Goal: Task Accomplishment & Management: Use online tool/utility

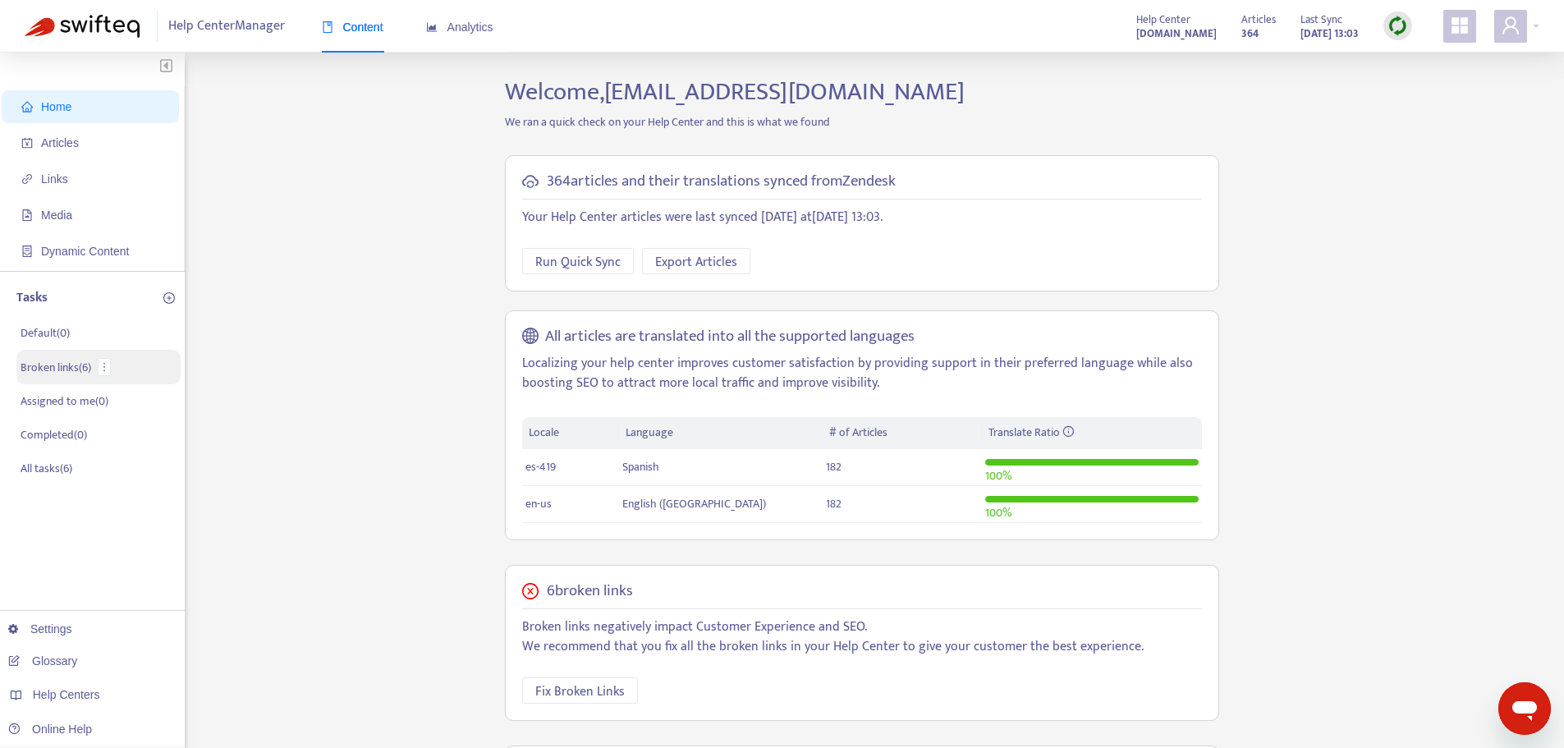
click at [90, 368] on p "Broken links ( 6 )" at bounding box center [56, 367] width 71 height 17
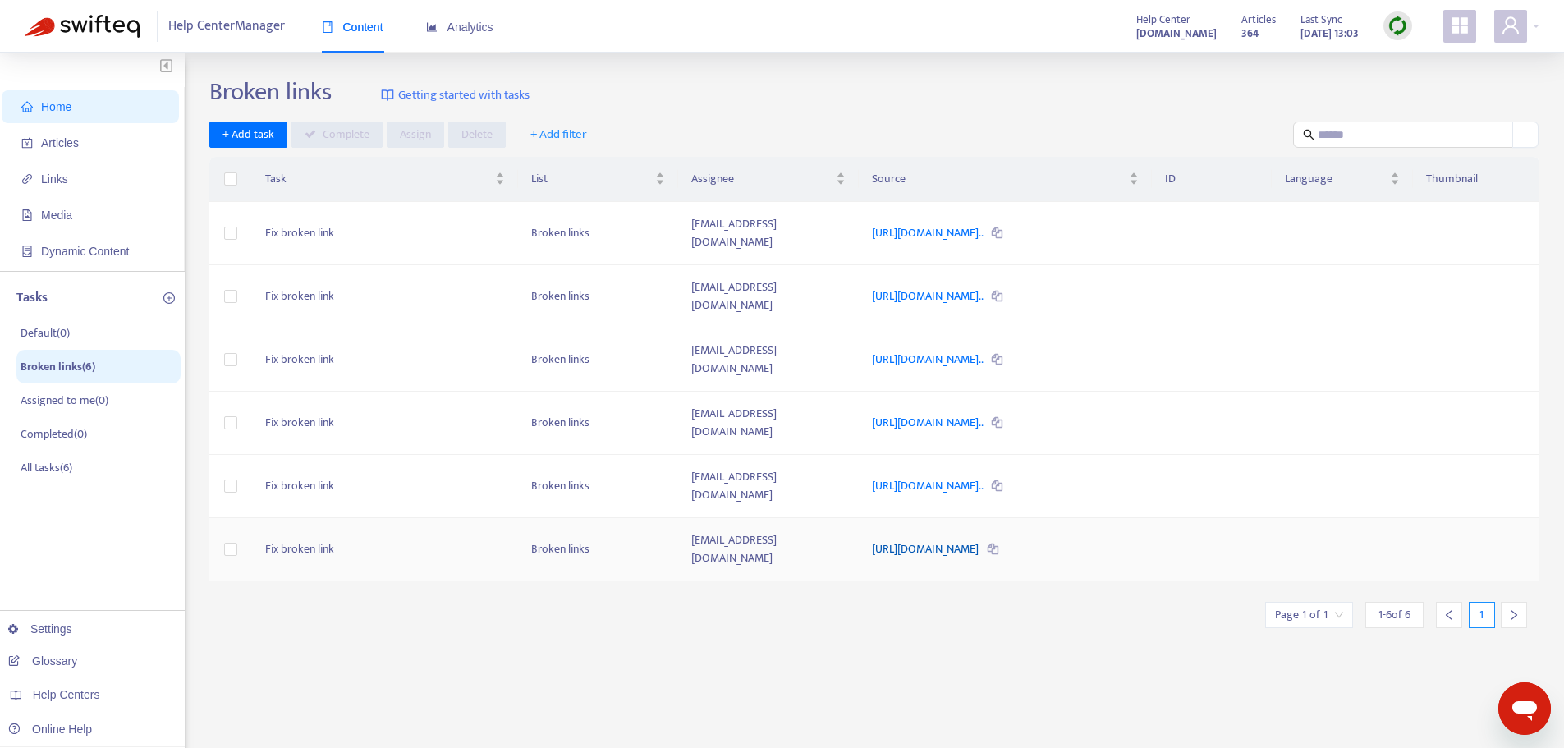
click at [971, 540] on link "[URL][DOMAIN_NAME]" at bounding box center [926, 549] width 109 height 19
click at [944, 476] on link "[URL][DOMAIN_NAME].." at bounding box center [928, 485] width 113 height 19
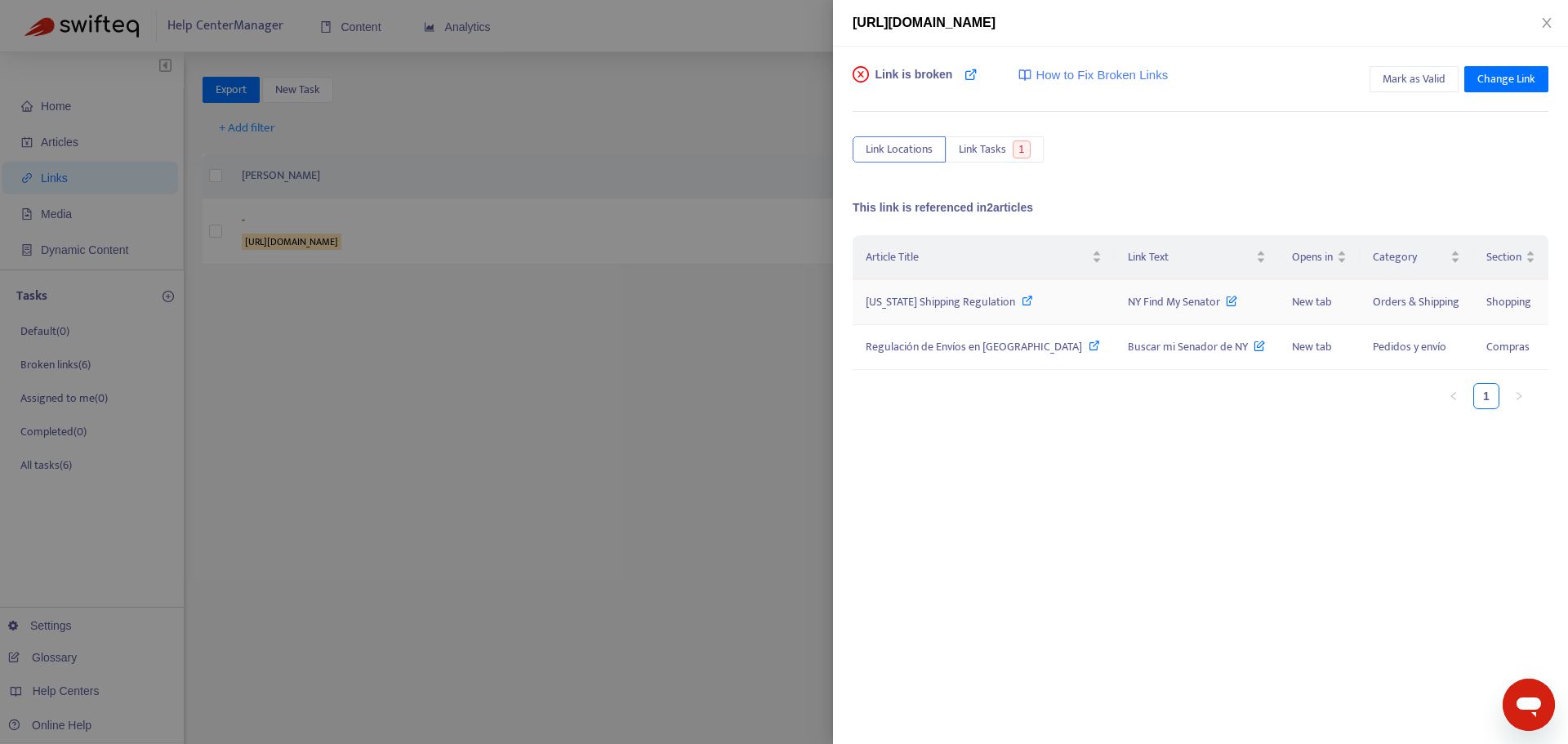
click at [973, 305] on span "New York Shipping Regulation" at bounding box center [940, 301] width 149 height 19
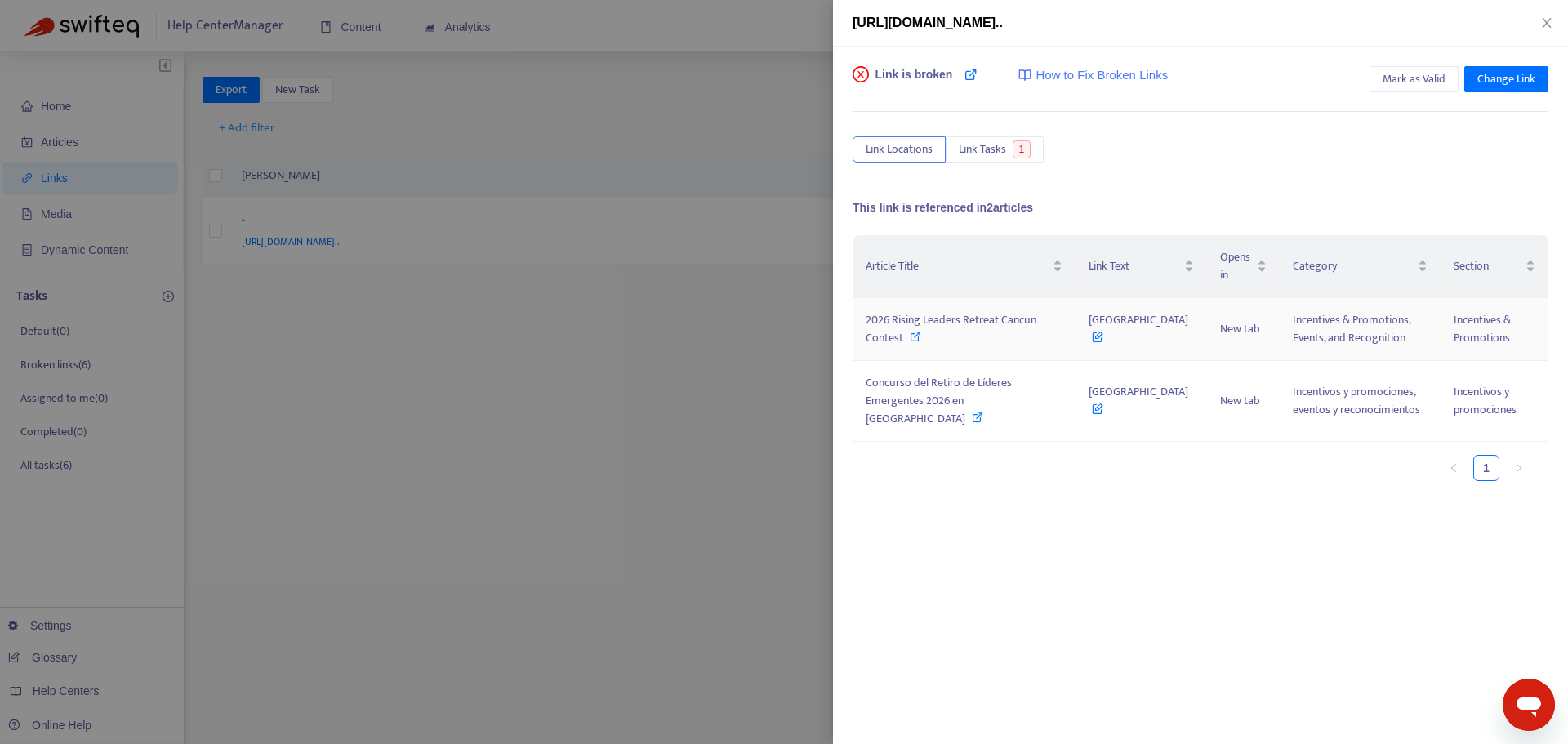
click at [927, 322] on span "2026 Rising Leaders Retreat Cancun Contest" at bounding box center [951, 328] width 171 height 37
click at [1429, 82] on span "Mark as Valid" at bounding box center [1413, 80] width 63 height 18
click at [1547, 27] on icon "close" at bounding box center [1546, 22] width 13 height 13
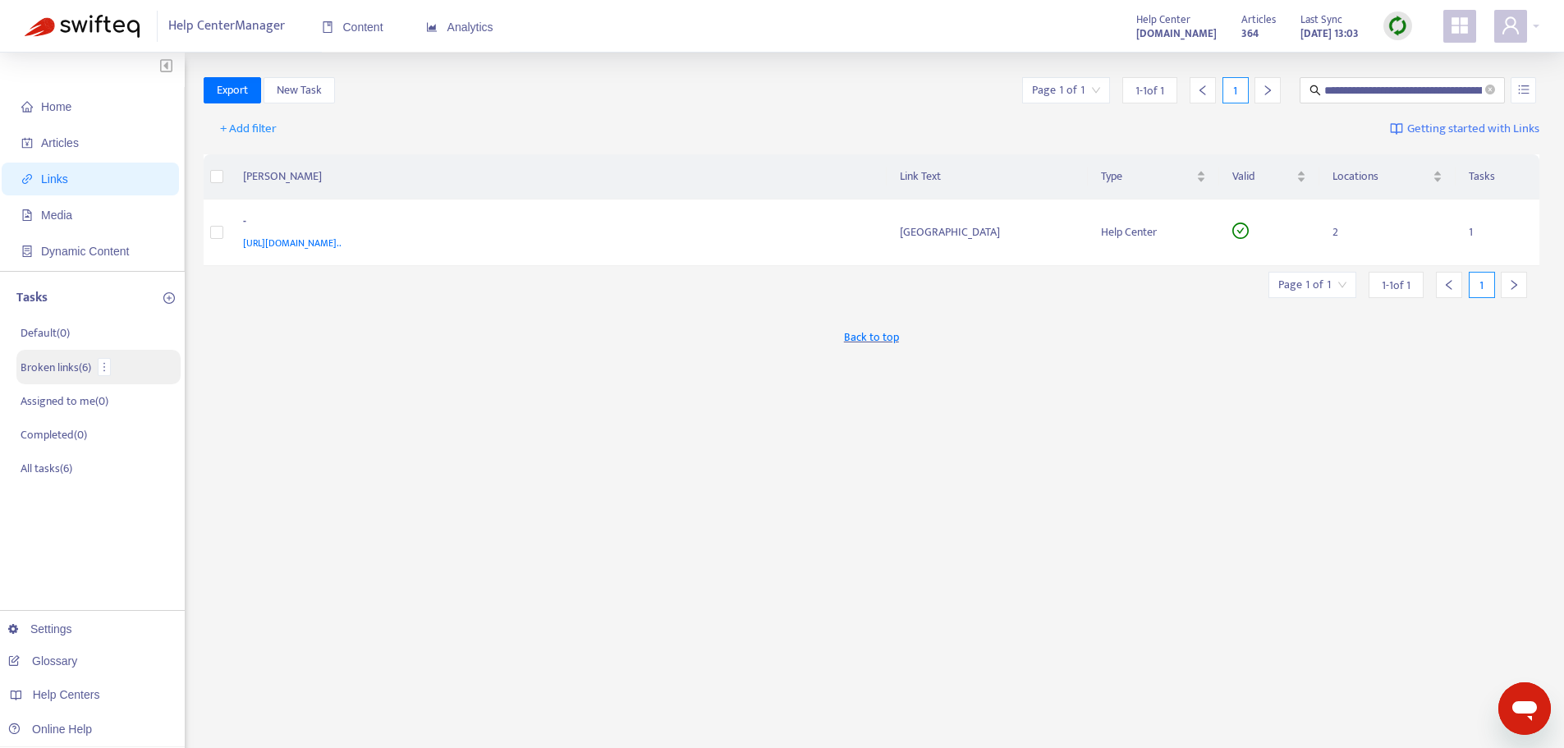
click at [52, 375] on p "Broken links ( 6 )" at bounding box center [56, 367] width 71 height 17
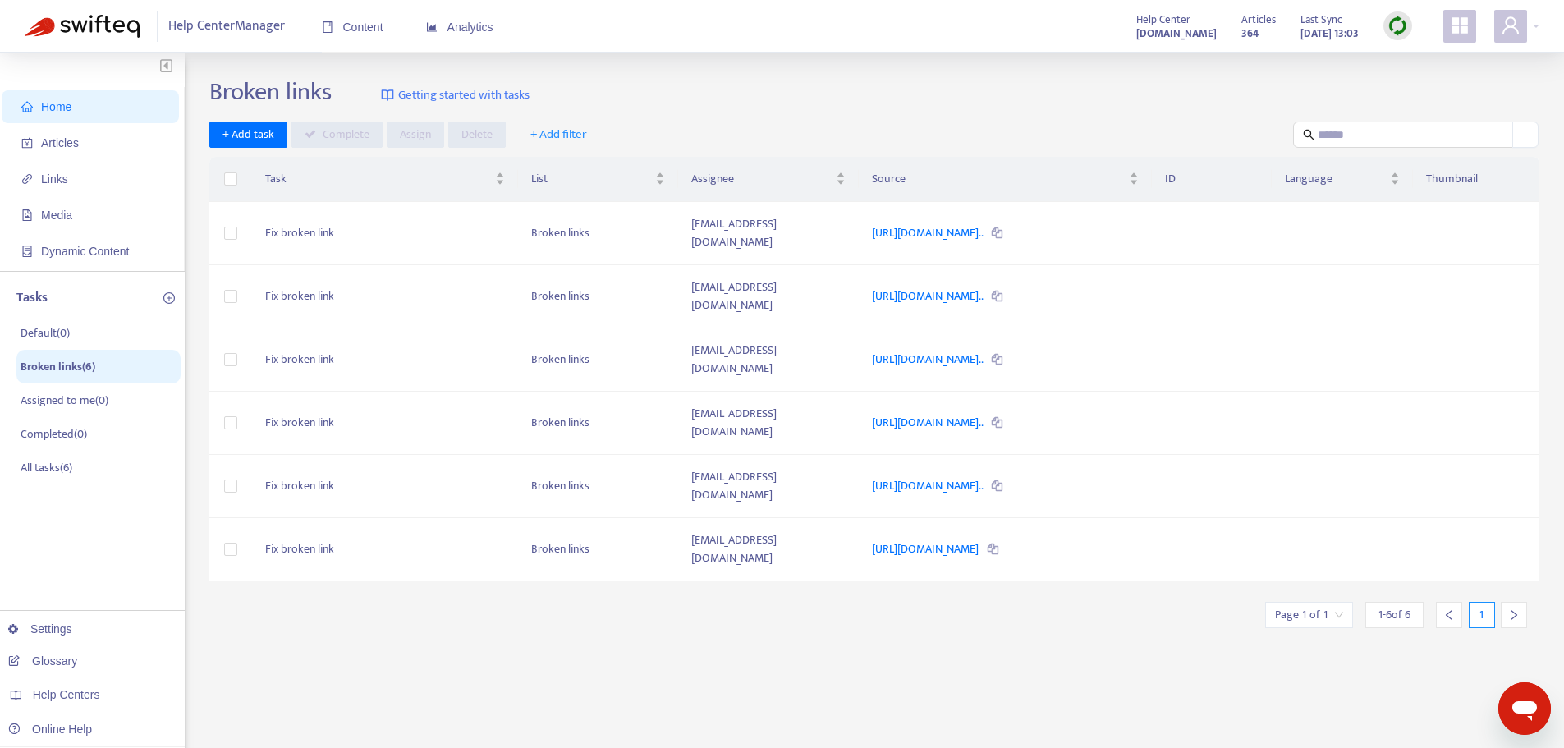
click at [1404, 26] on img at bounding box center [1398, 26] width 21 height 21
click at [1416, 54] on link "Quick Sync" at bounding box center [1432, 59] width 70 height 19
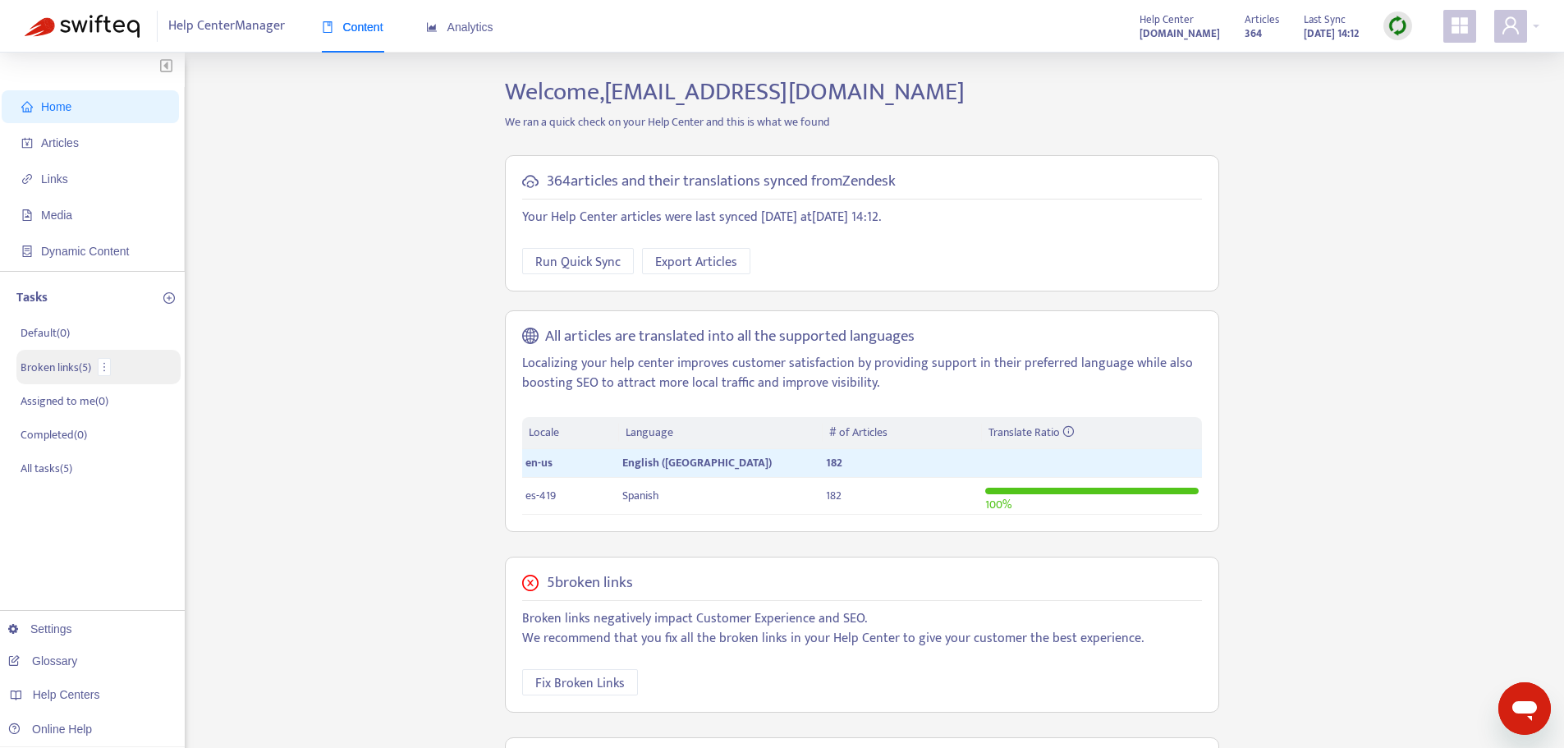
click at [83, 363] on p "Broken links ( 5 )" at bounding box center [56, 367] width 71 height 17
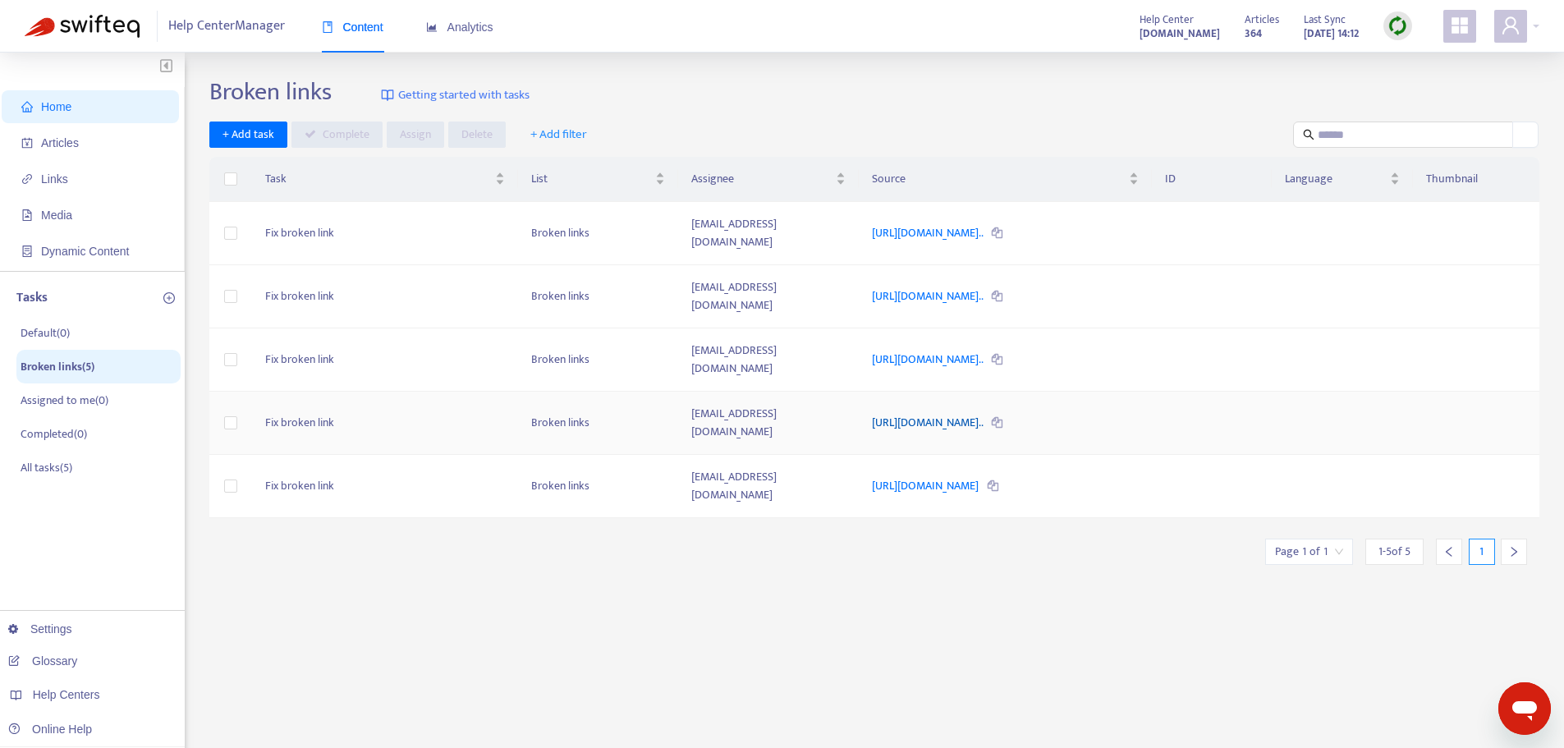
click at [912, 413] on link "https://helpcenter.plexusworldwide.com.au/hc/en-au/articles/3989..." at bounding box center [928, 422] width 113 height 19
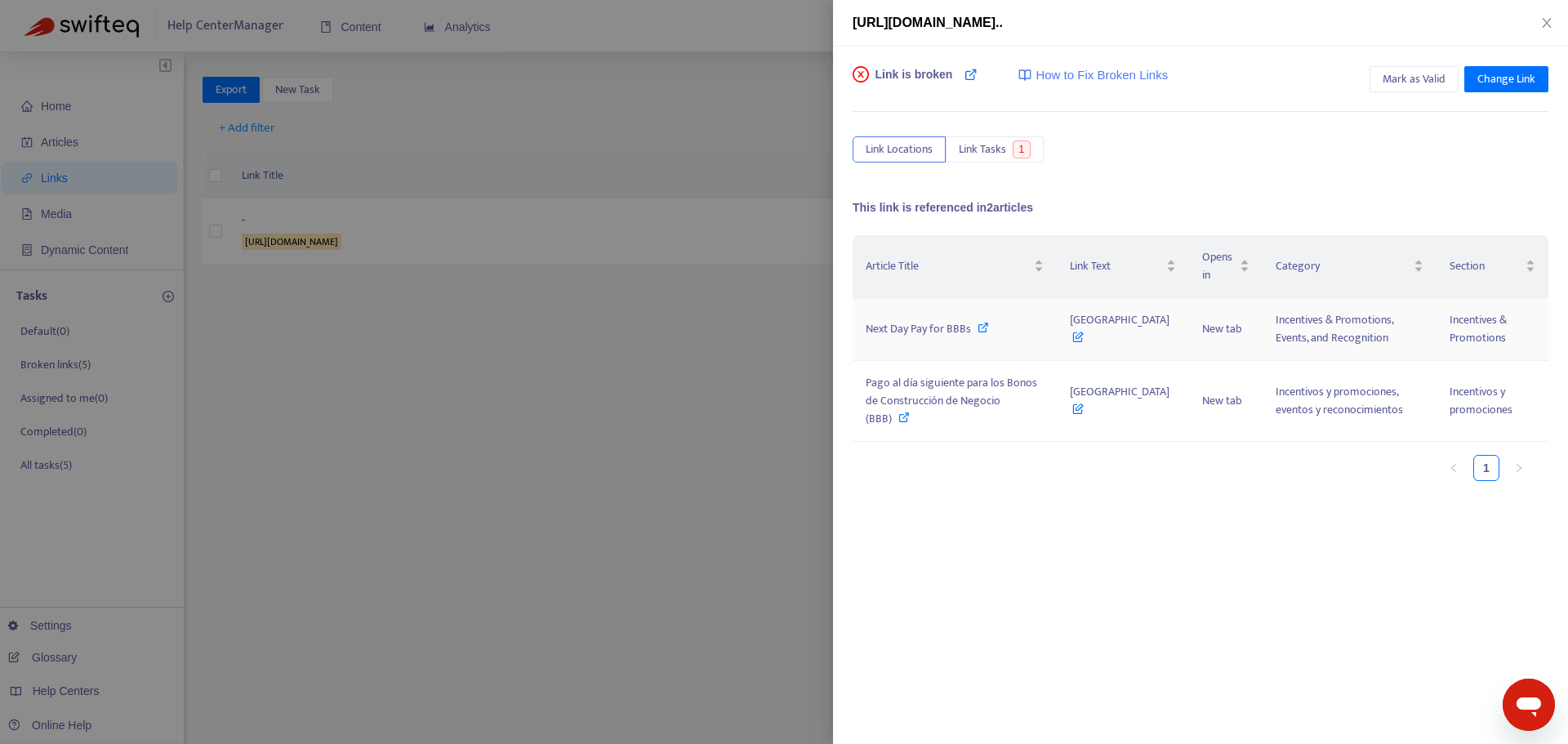
click at [910, 333] on span "Next Day Pay for BBBs" at bounding box center [918, 328] width 105 height 19
click at [1401, 85] on span "Mark as Valid" at bounding box center [1413, 80] width 63 height 18
click at [1548, 23] on icon "close" at bounding box center [1546, 22] width 13 height 13
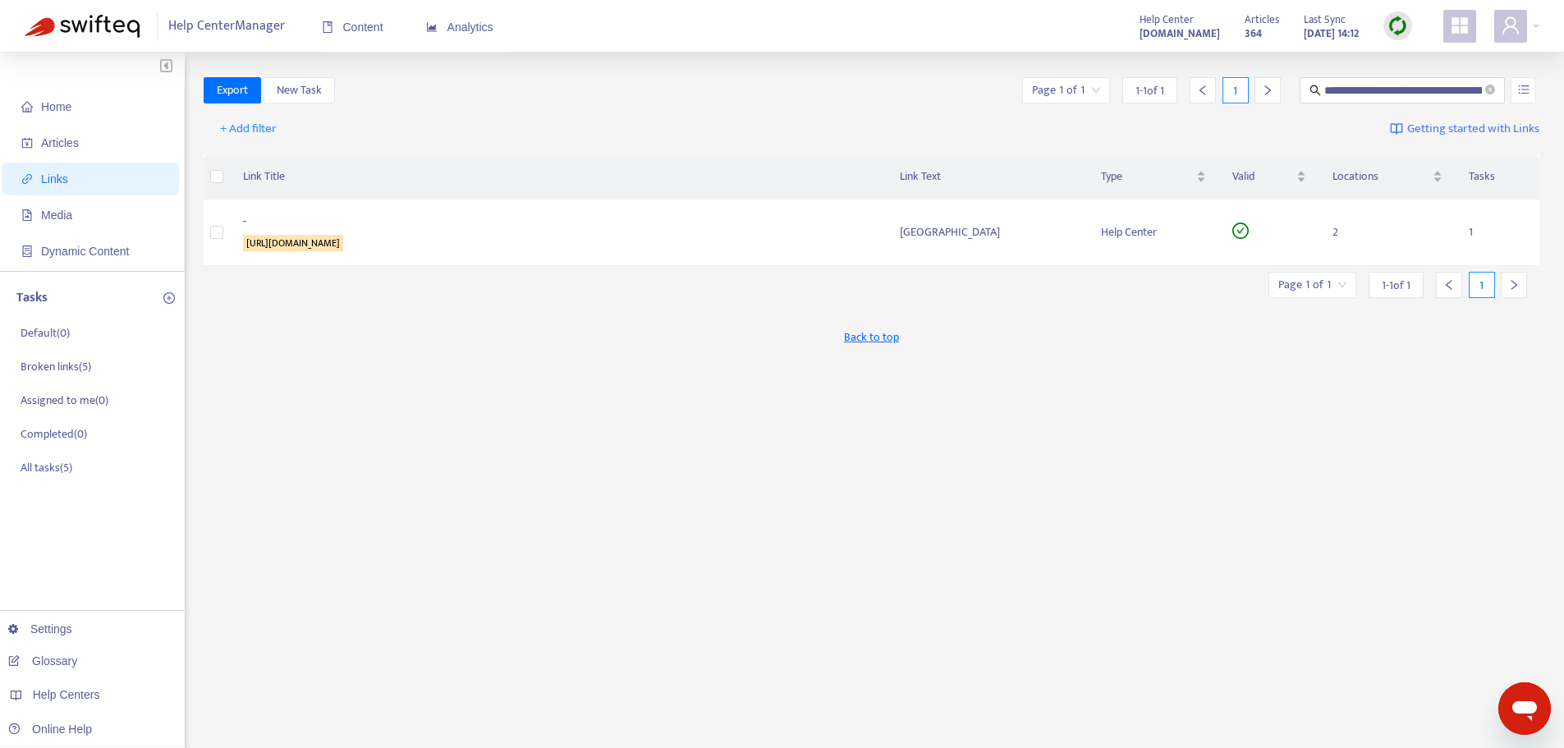
click at [1412, 28] on div "Articles 364 Last Sync Aug 26, 2025 14:12" at bounding box center [1329, 26] width 192 height 33
click at [1408, 27] on div at bounding box center [1398, 25] width 29 height 29
click at [1421, 62] on link "Quick Sync" at bounding box center [1432, 59] width 70 height 19
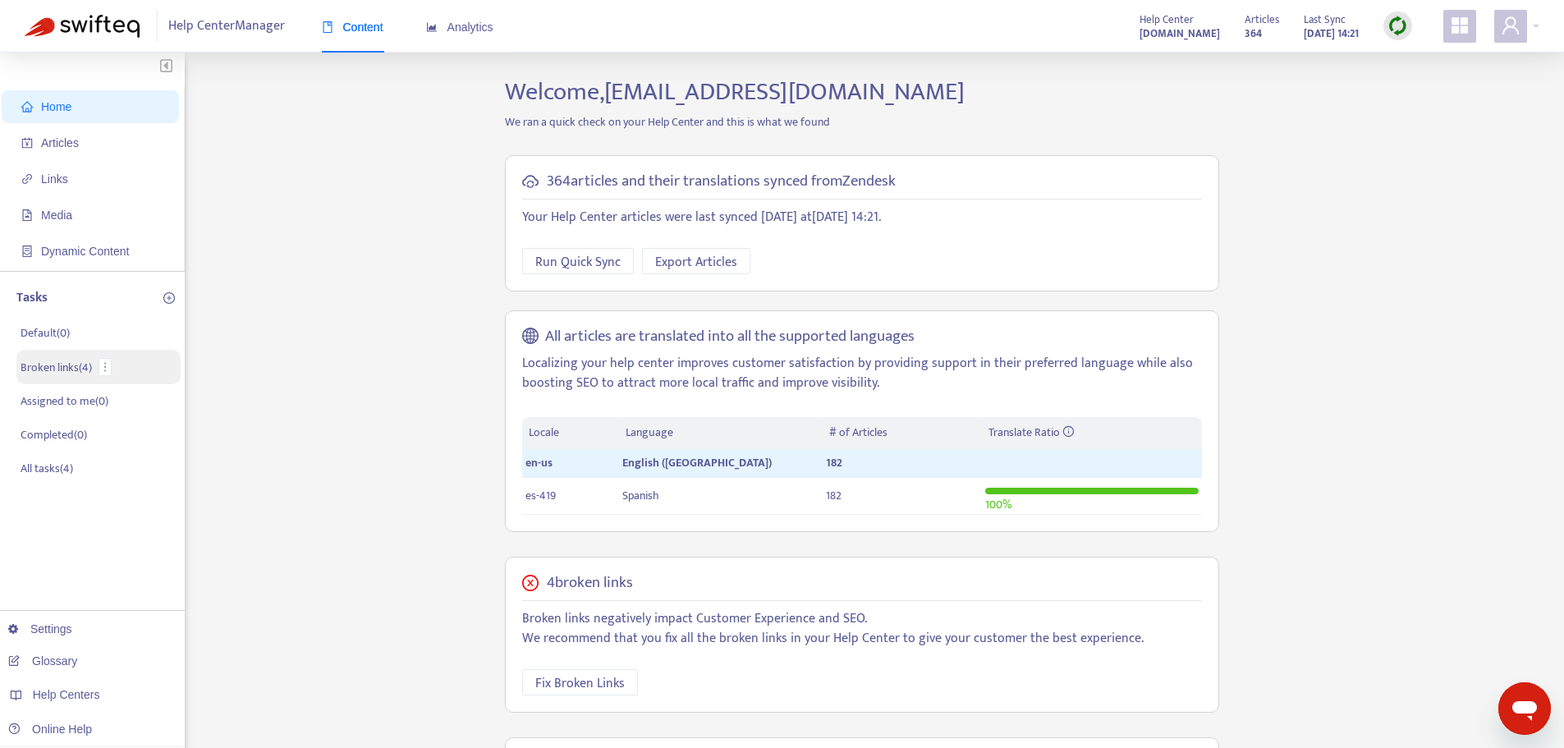
click at [74, 377] on li "Broken links ( 4 )" at bounding box center [98, 367] width 164 height 34
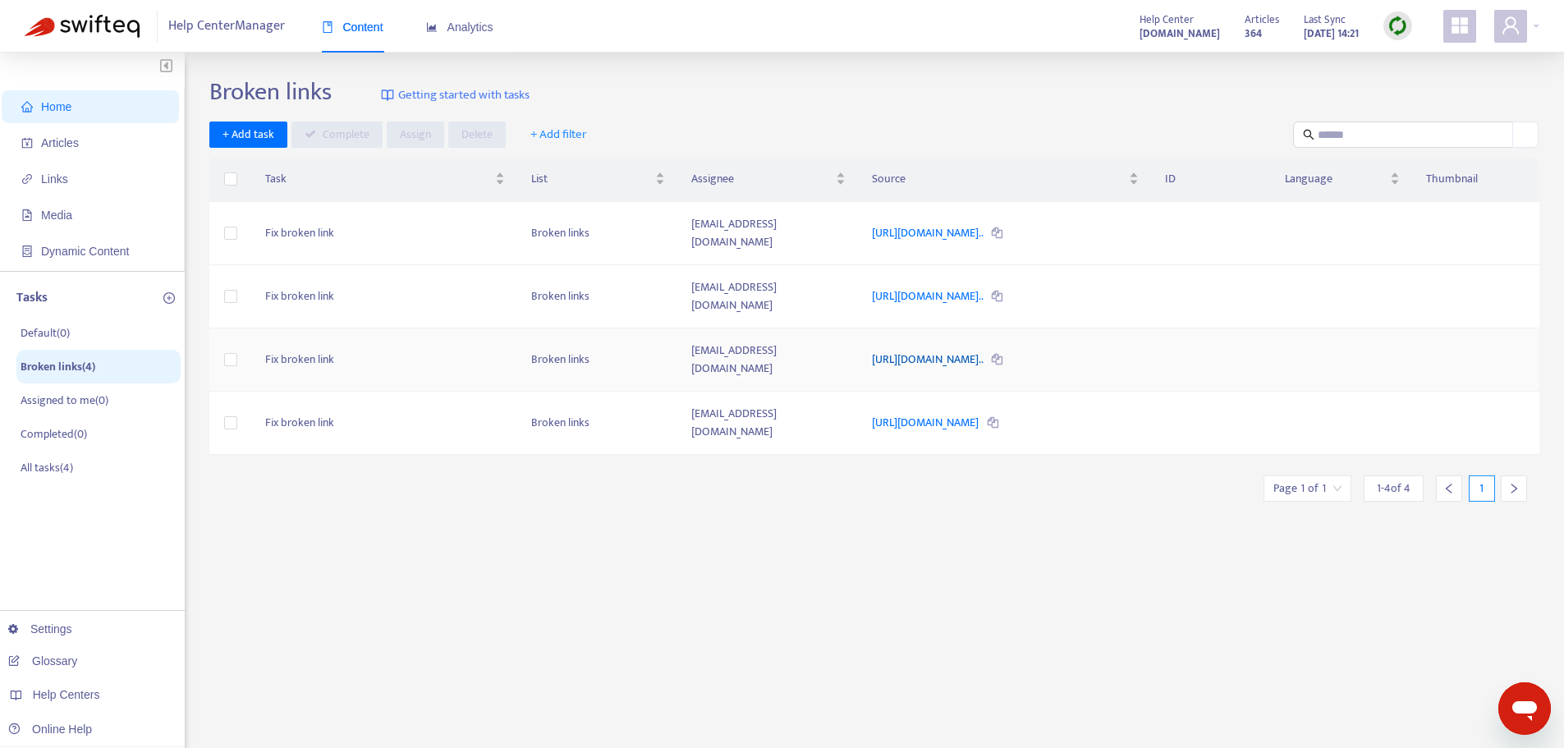
click at [872, 350] on link "https://helpcenter.plexusworldwide.com.au/hc/en-au/articles/3970..." at bounding box center [928, 359] width 113 height 19
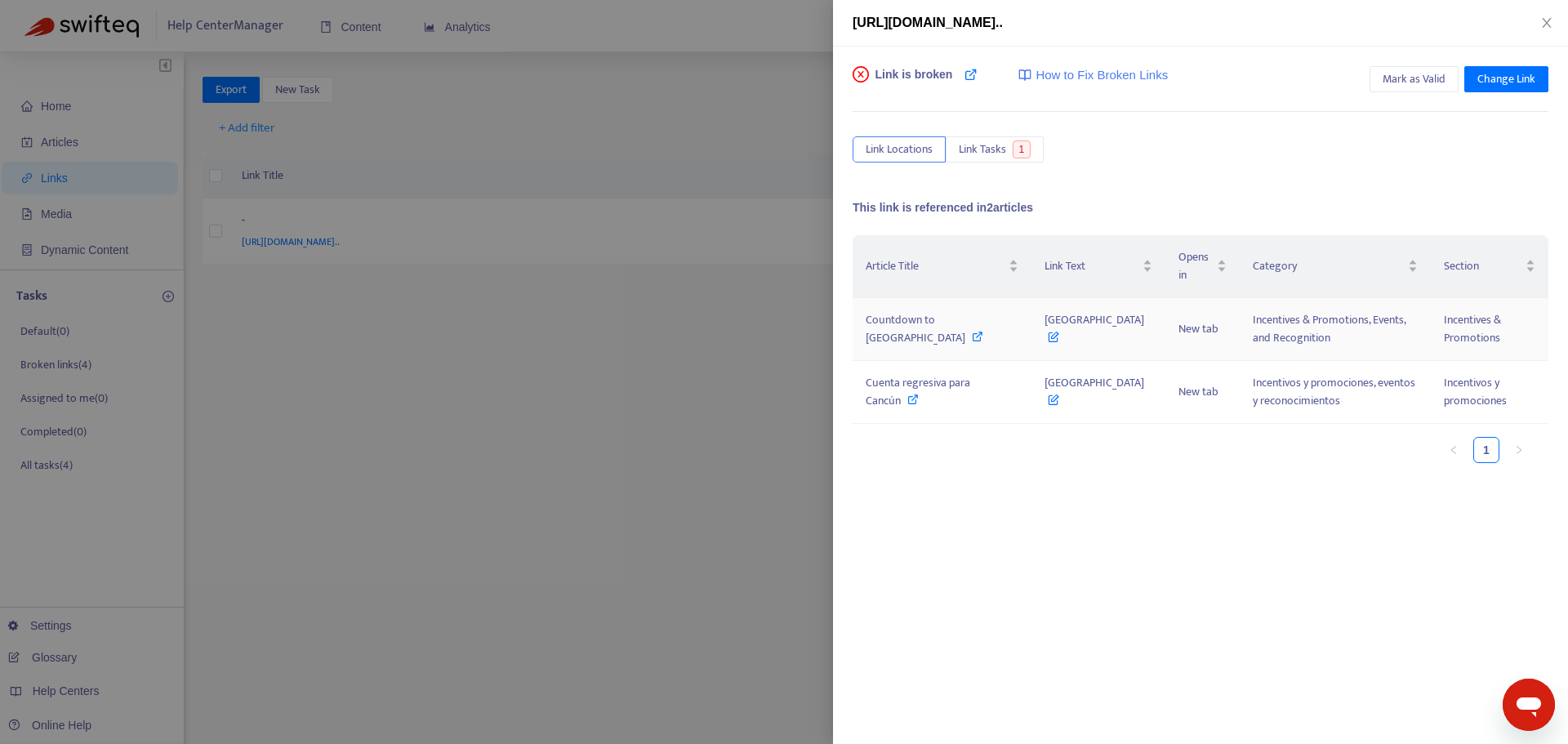
click at [940, 331] on span "Countdown to [GEOGRAPHIC_DATA]" at bounding box center [915, 328] width 99 height 37
click at [1423, 81] on span "Mark as Valid" at bounding box center [1413, 80] width 63 height 18
click at [1556, 24] on button "Close" at bounding box center [1546, 24] width 23 height 16
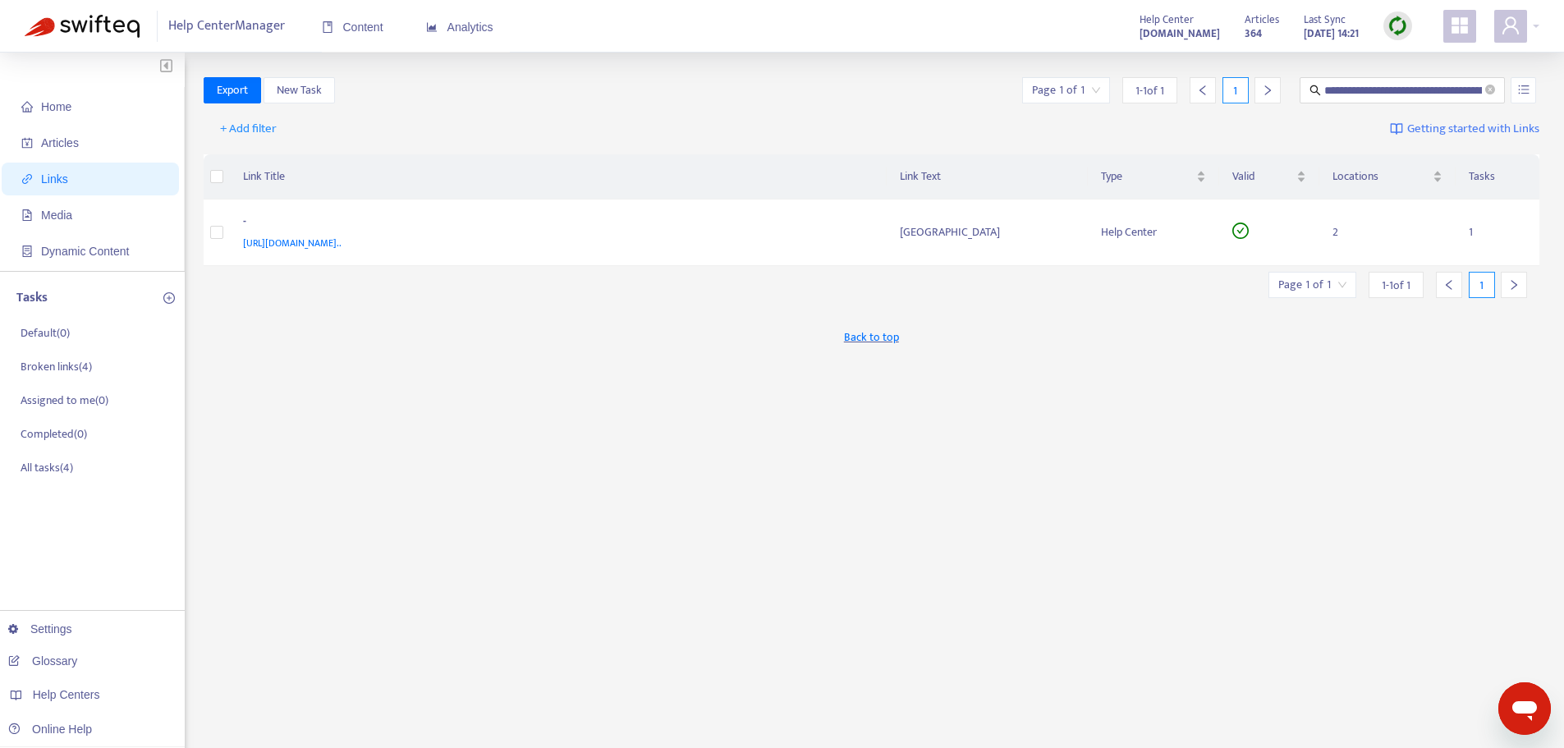
click at [1391, 30] on img at bounding box center [1398, 26] width 21 height 21
click at [1425, 61] on link "Quick Sync" at bounding box center [1432, 59] width 70 height 19
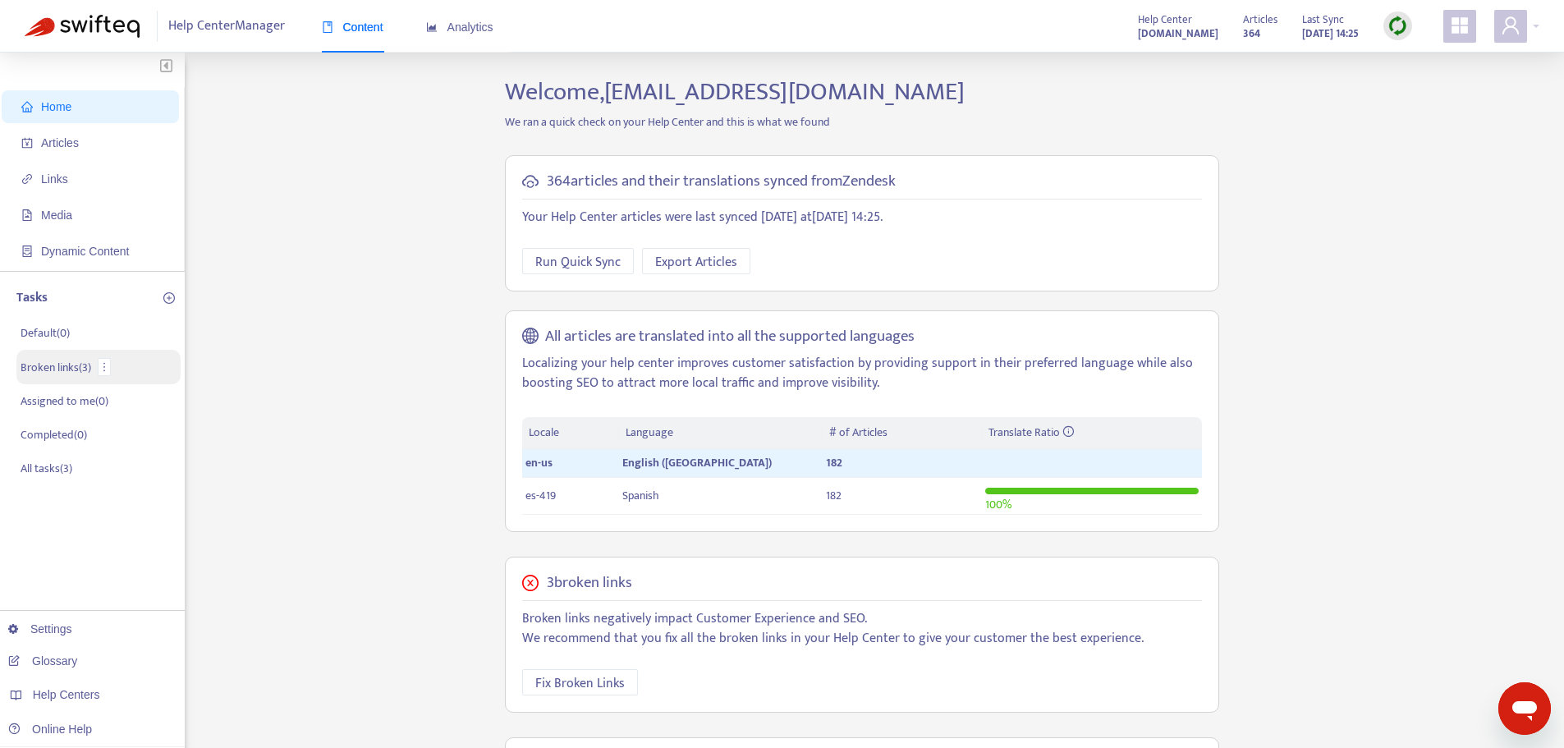
click at [64, 370] on p "Broken links ( 3 )" at bounding box center [56, 367] width 71 height 17
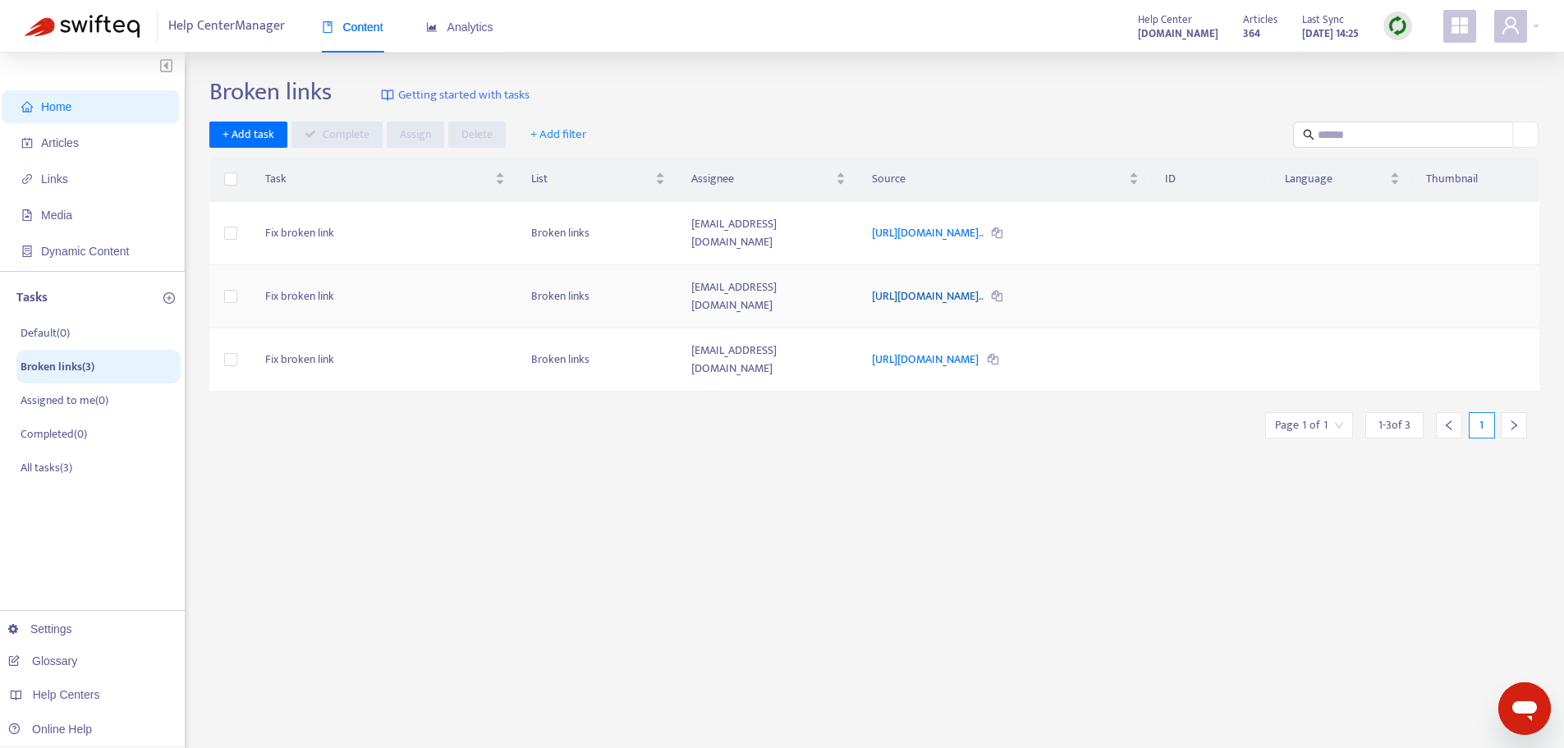
click at [985, 287] on link "https://static.plexusworldwide.com/image/upload/v1754062540/2025..." at bounding box center [928, 296] width 113 height 19
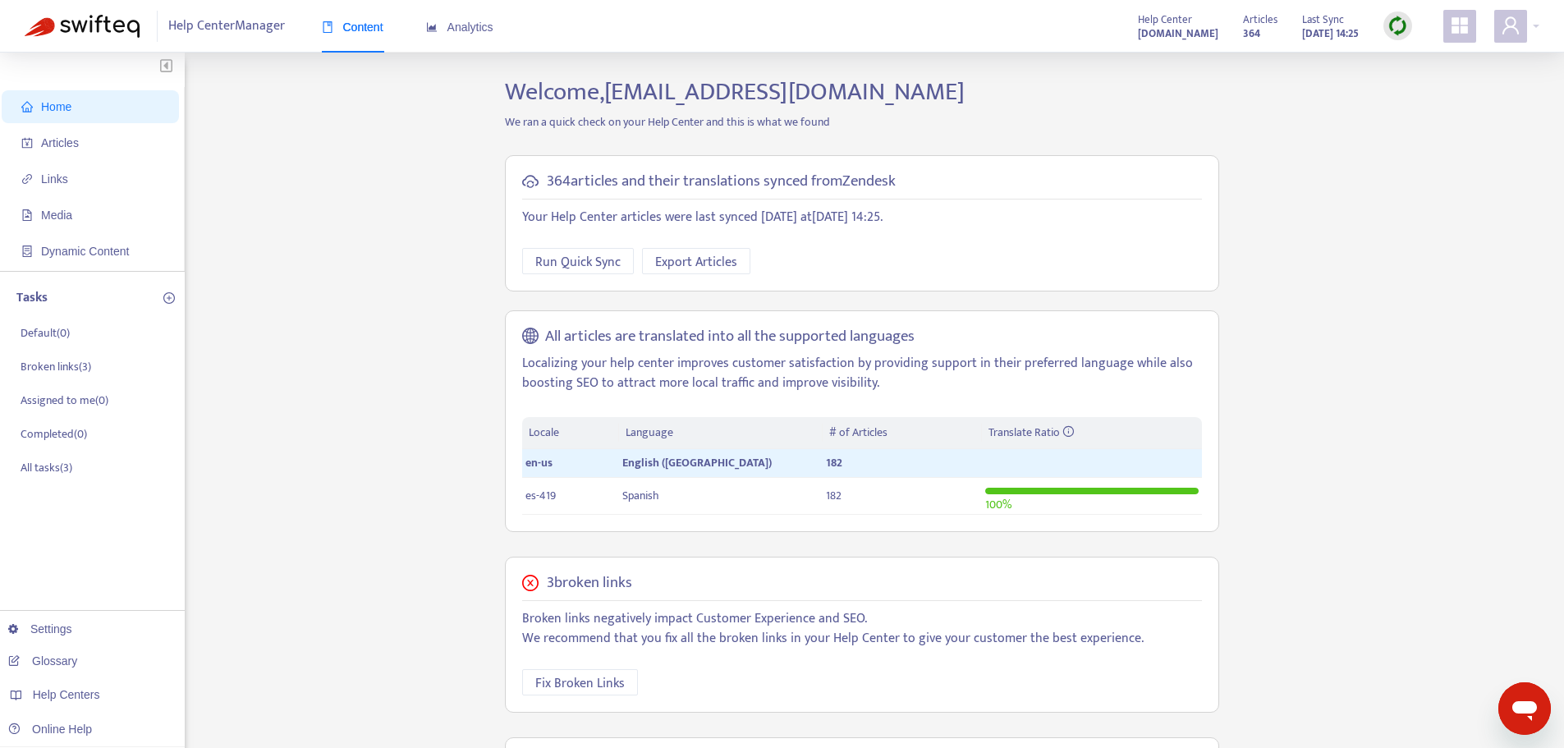
click at [1411, 21] on div at bounding box center [1398, 25] width 29 height 29
click at [1412, 57] on link "Quick Sync" at bounding box center [1432, 59] width 70 height 19
click at [84, 365] on p "Broken links ( 3 )" at bounding box center [56, 367] width 71 height 17
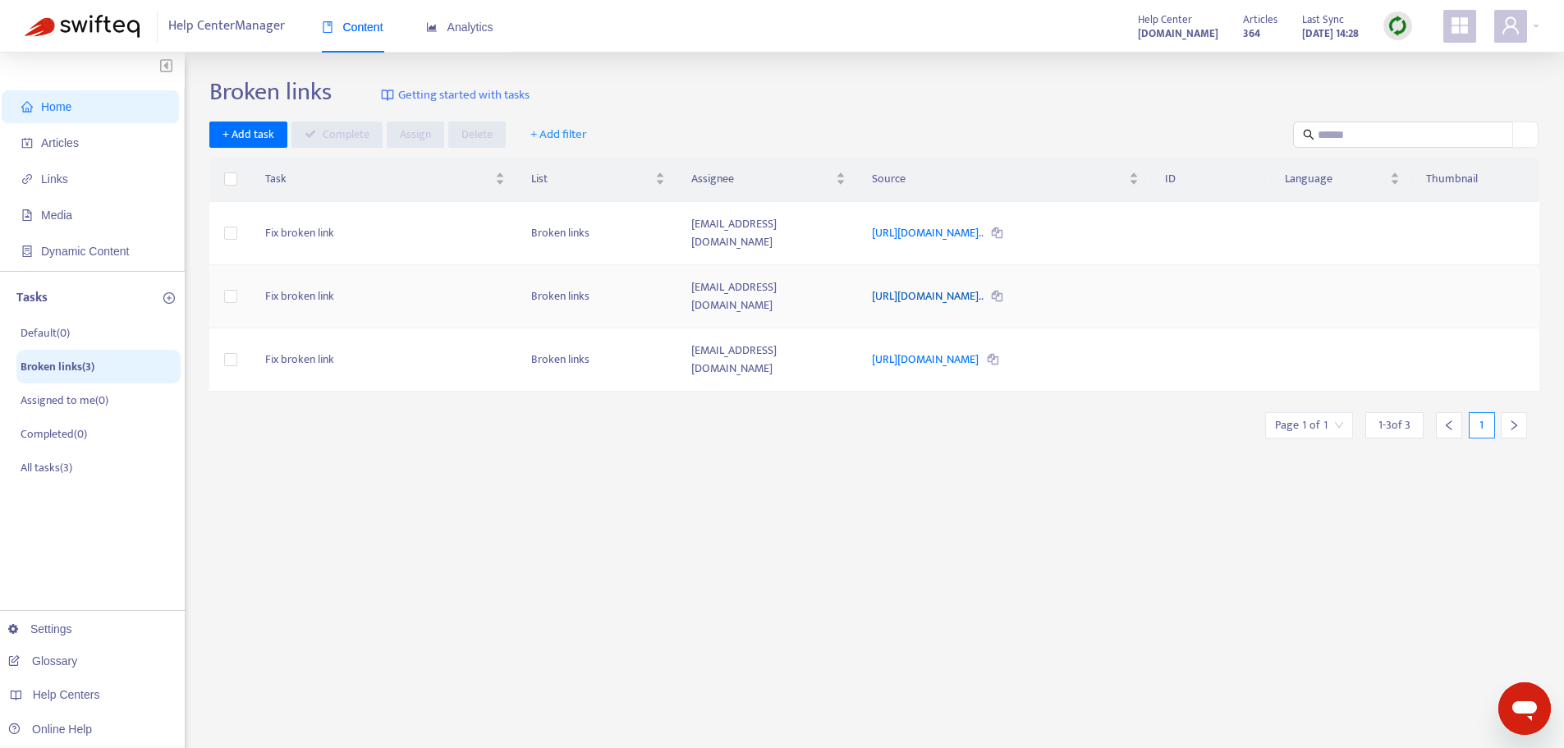
click at [985, 287] on link "https://static.plexusworldwide.com/image/upload/v1754062540/2025..." at bounding box center [928, 296] width 113 height 19
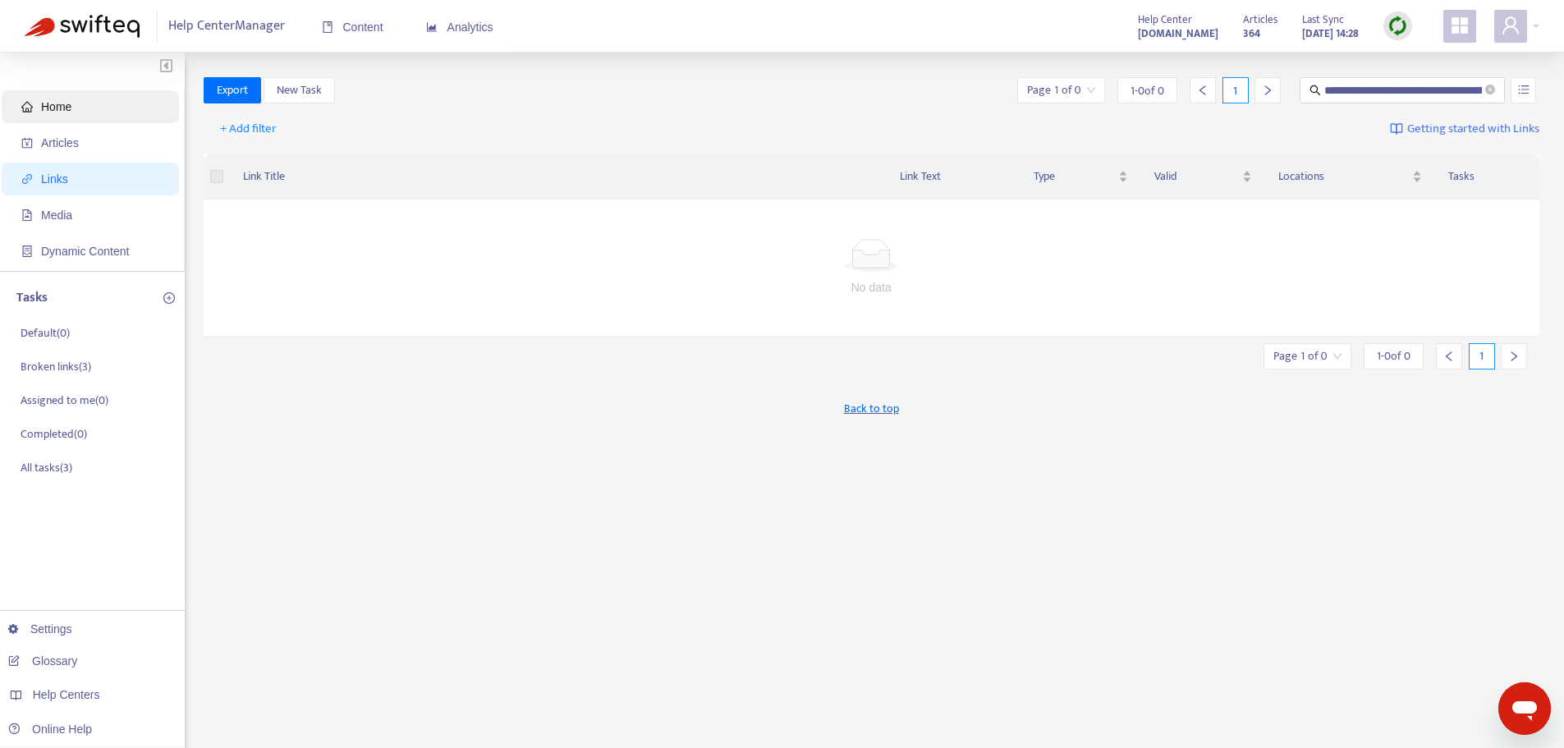
click at [81, 112] on span "Home" at bounding box center [93, 106] width 145 height 33
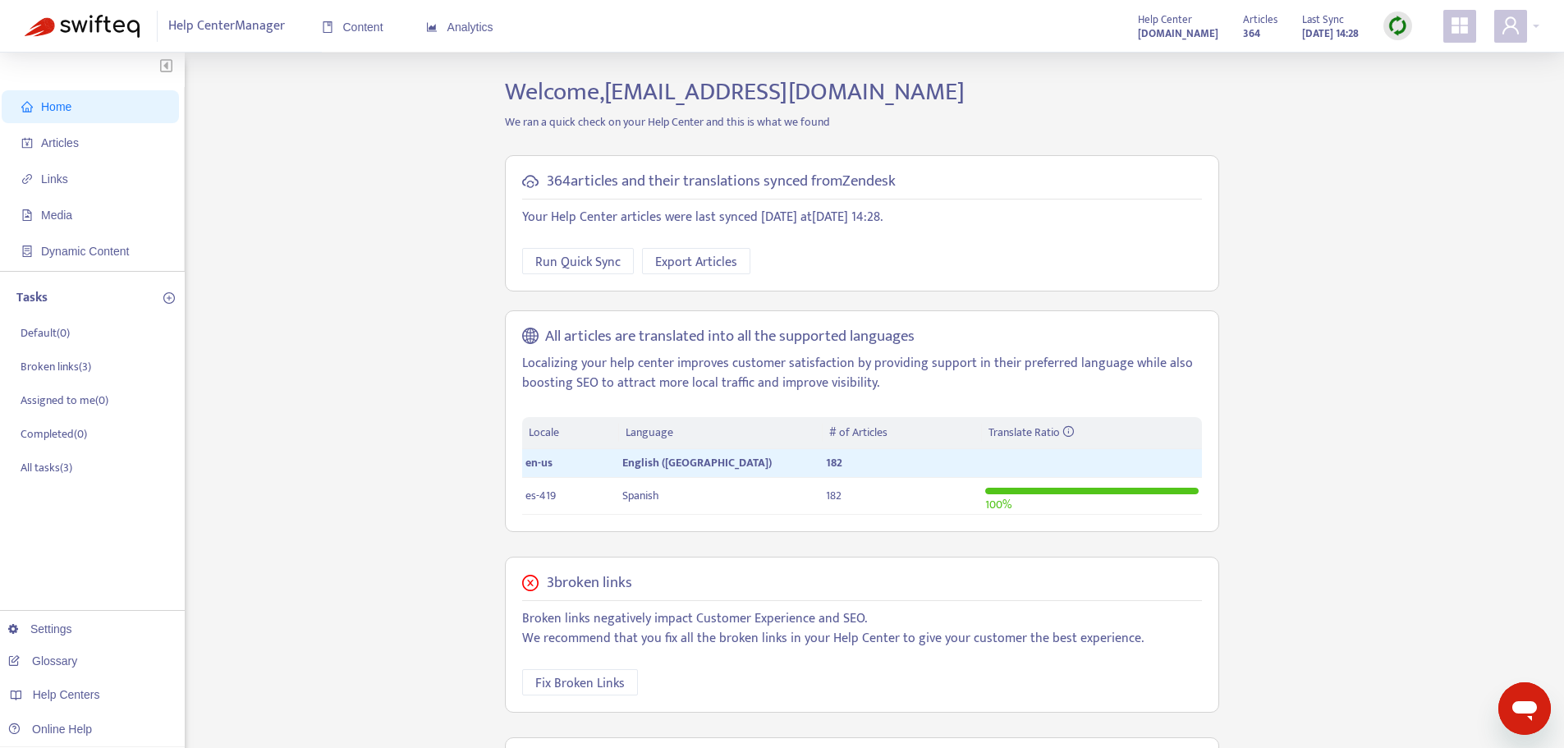
click at [72, 162] on ul "Home Articles Links Media Dynamic Content" at bounding box center [92, 179] width 185 height 184
click at [71, 140] on span "Articles" at bounding box center [60, 142] width 38 height 13
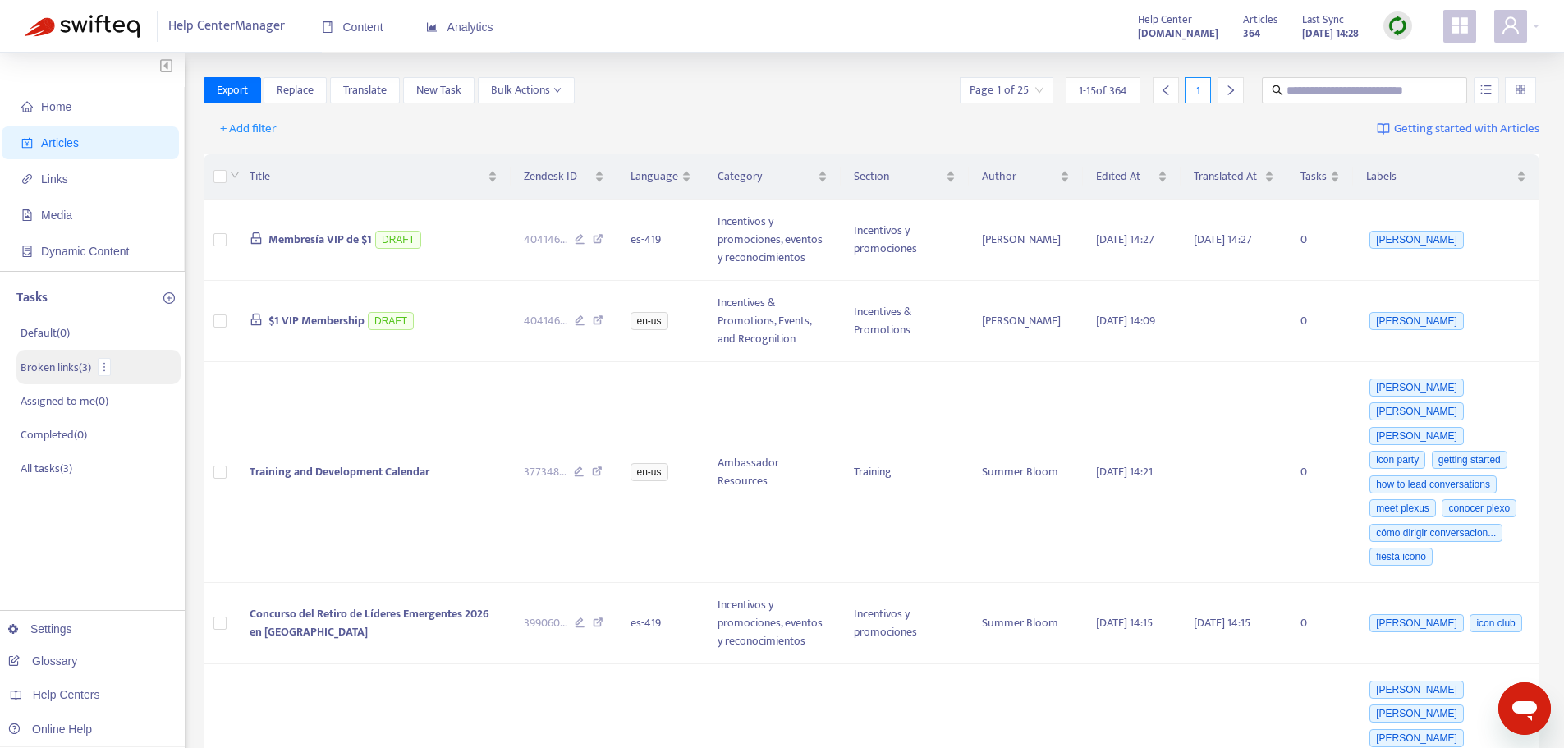
click at [67, 379] on li "Broken links ( 3 )" at bounding box center [98, 367] width 164 height 34
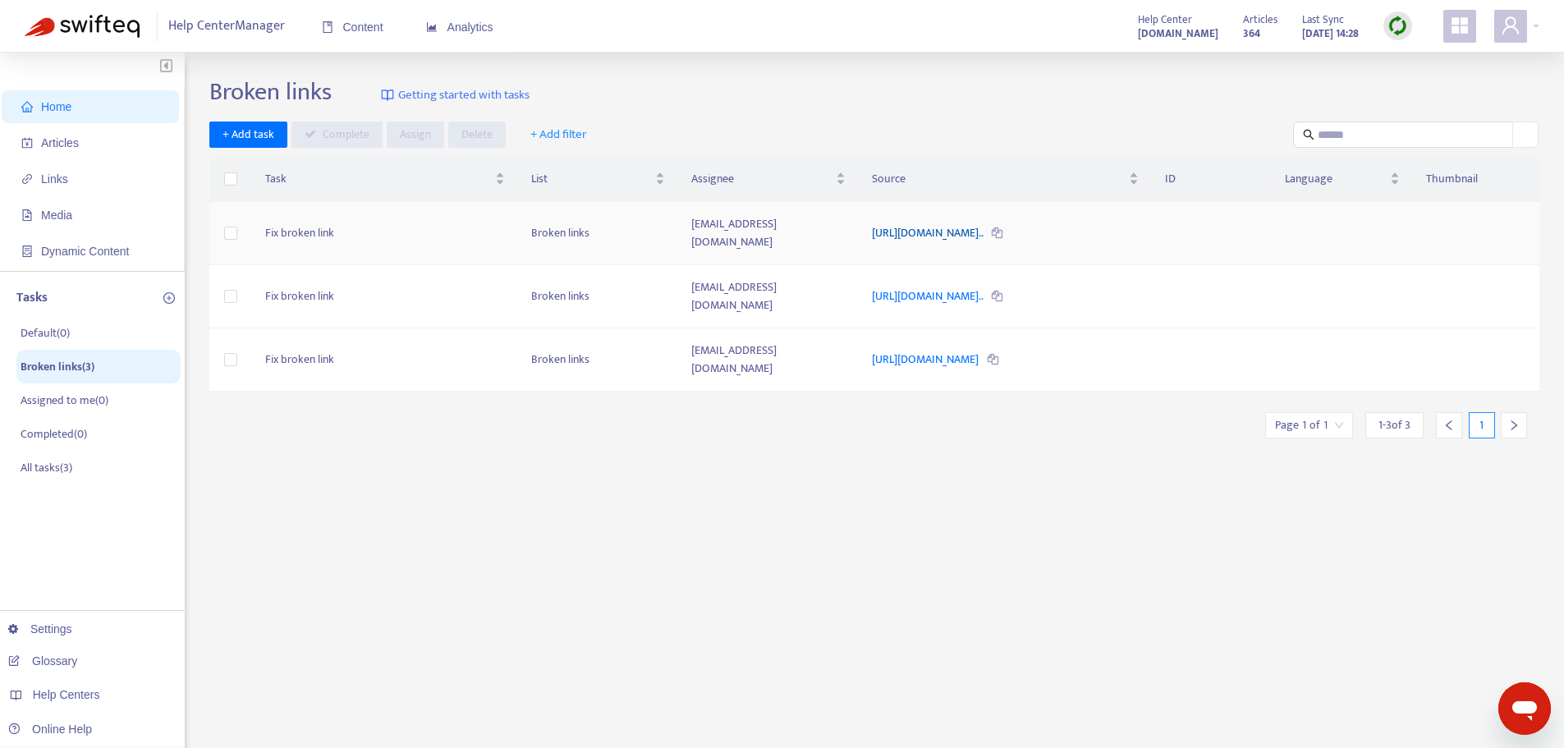
click at [916, 223] on link "https://helpcenter.plexusworldwide.com/hc/en-us/articles/3787754..." at bounding box center [928, 232] width 113 height 19
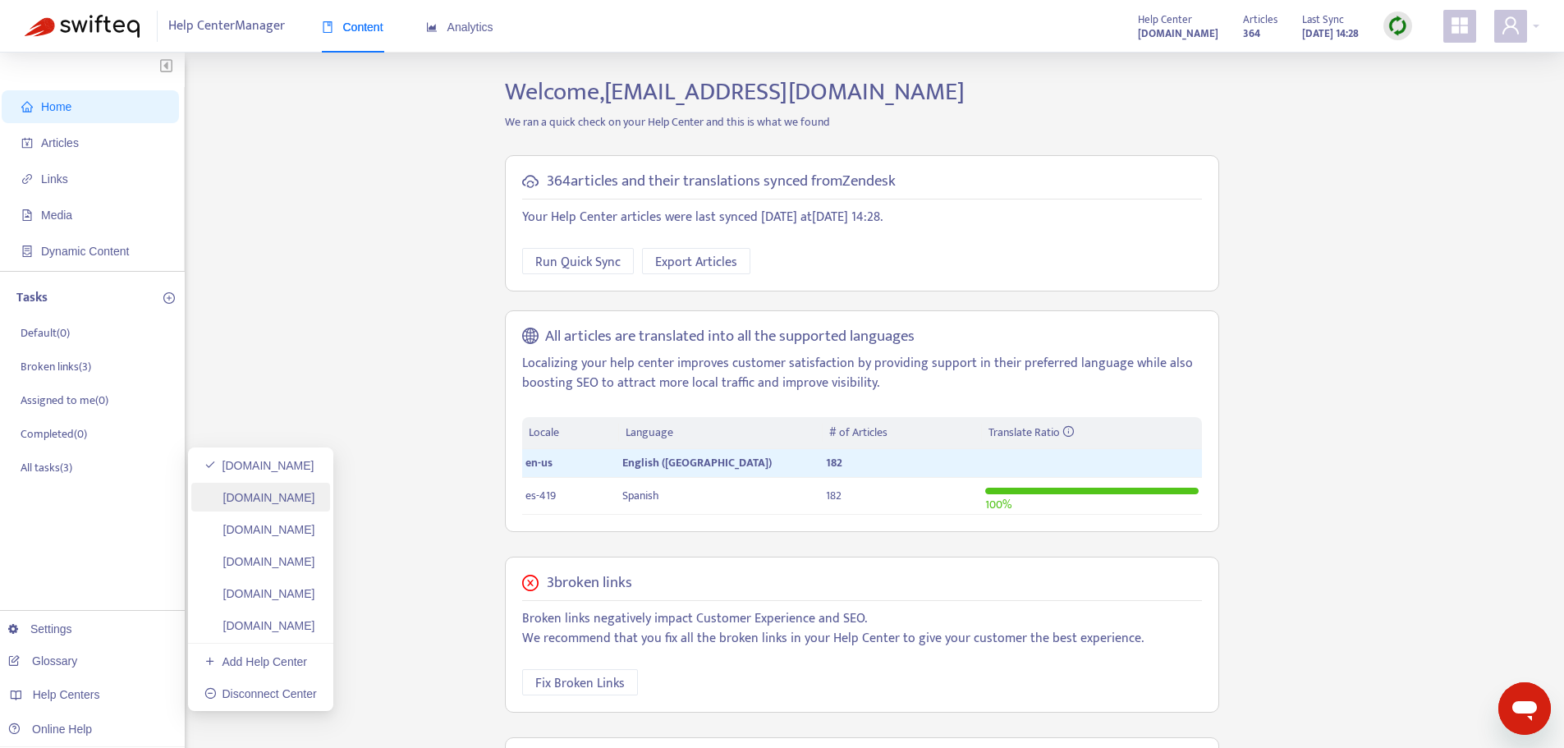
click at [300, 504] on link "[DOMAIN_NAME]" at bounding box center [259, 497] width 111 height 13
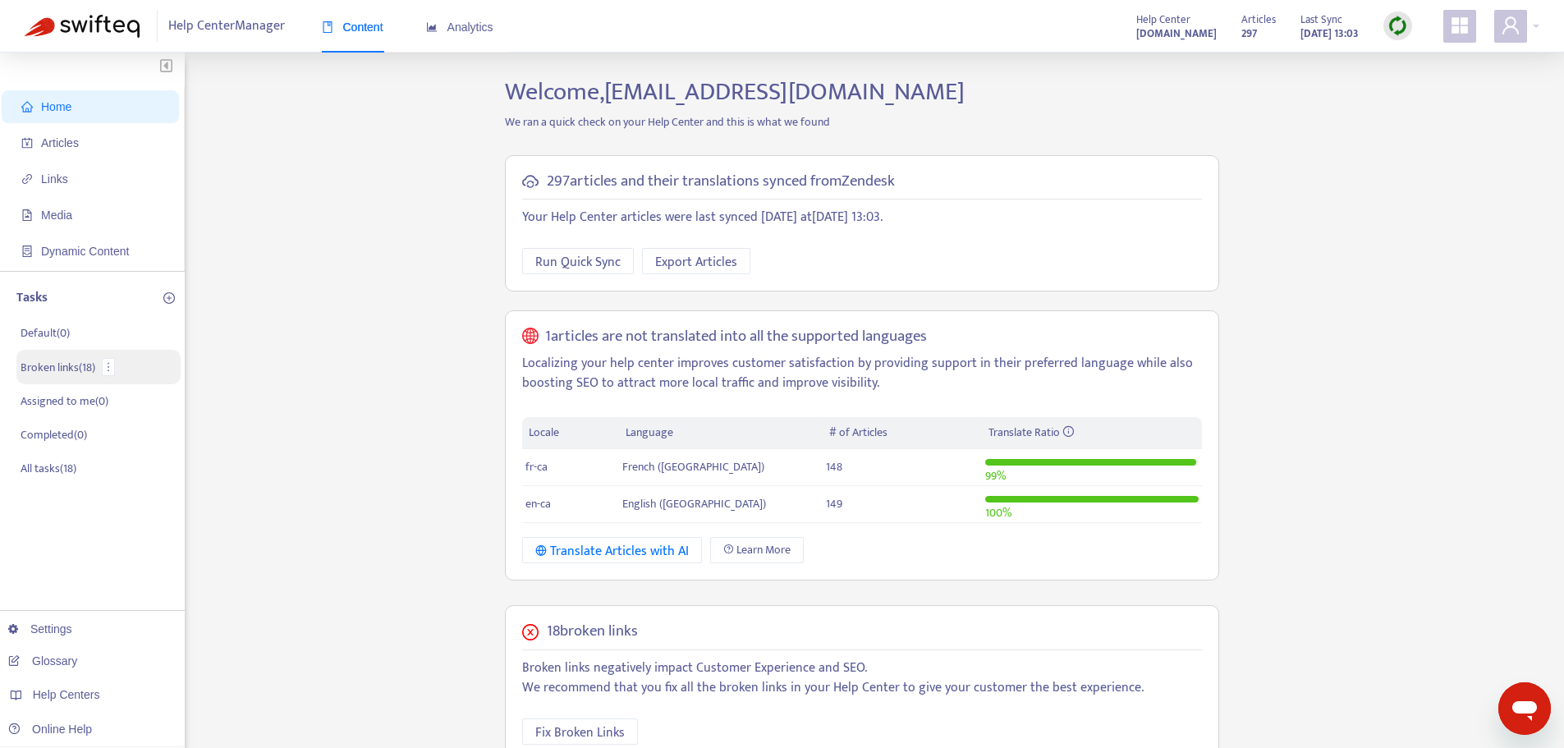
click at [50, 366] on p "Broken links ( 18 )" at bounding box center [58, 367] width 75 height 17
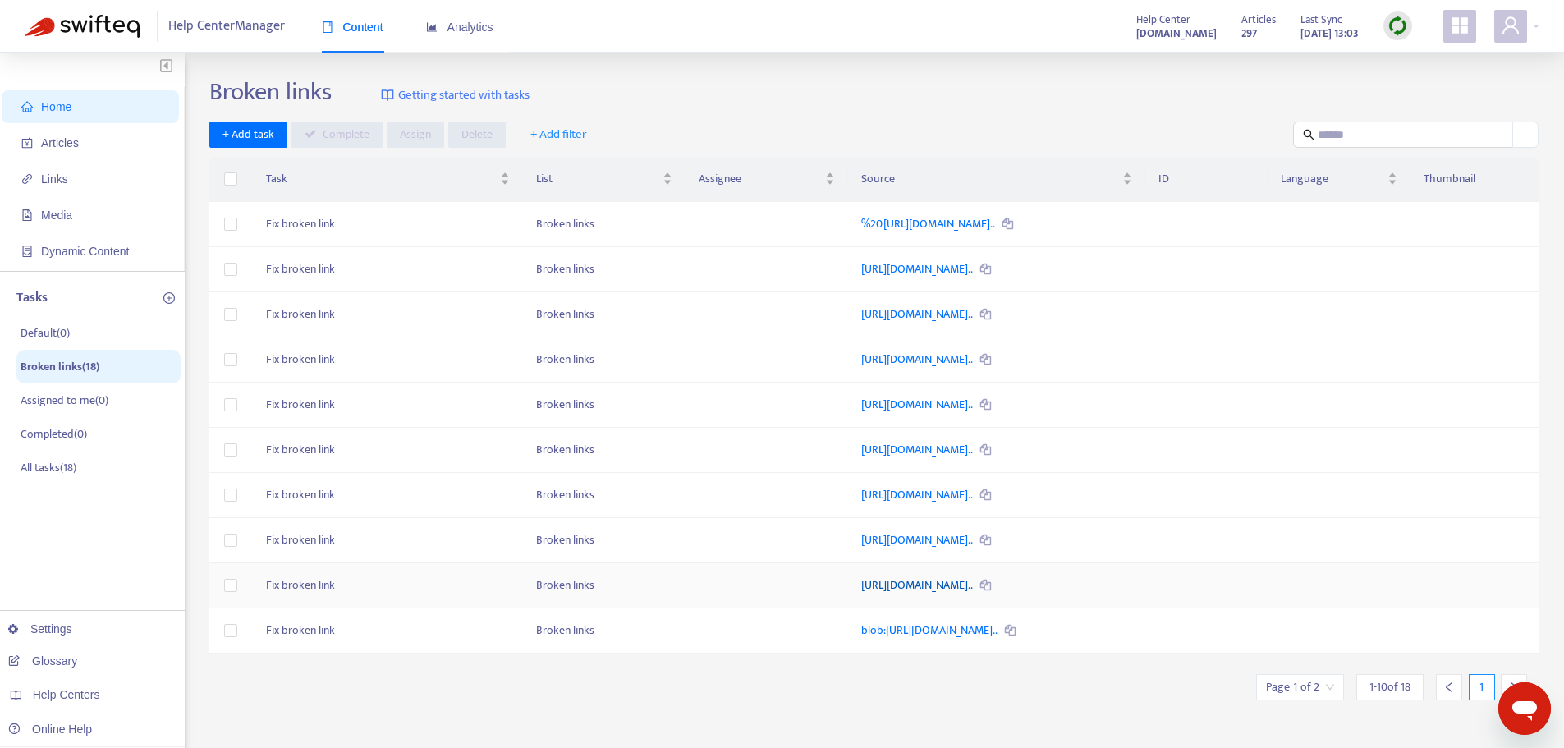
click at [861, 586] on link "[URL][DOMAIN_NAME].." at bounding box center [917, 585] width 113 height 19
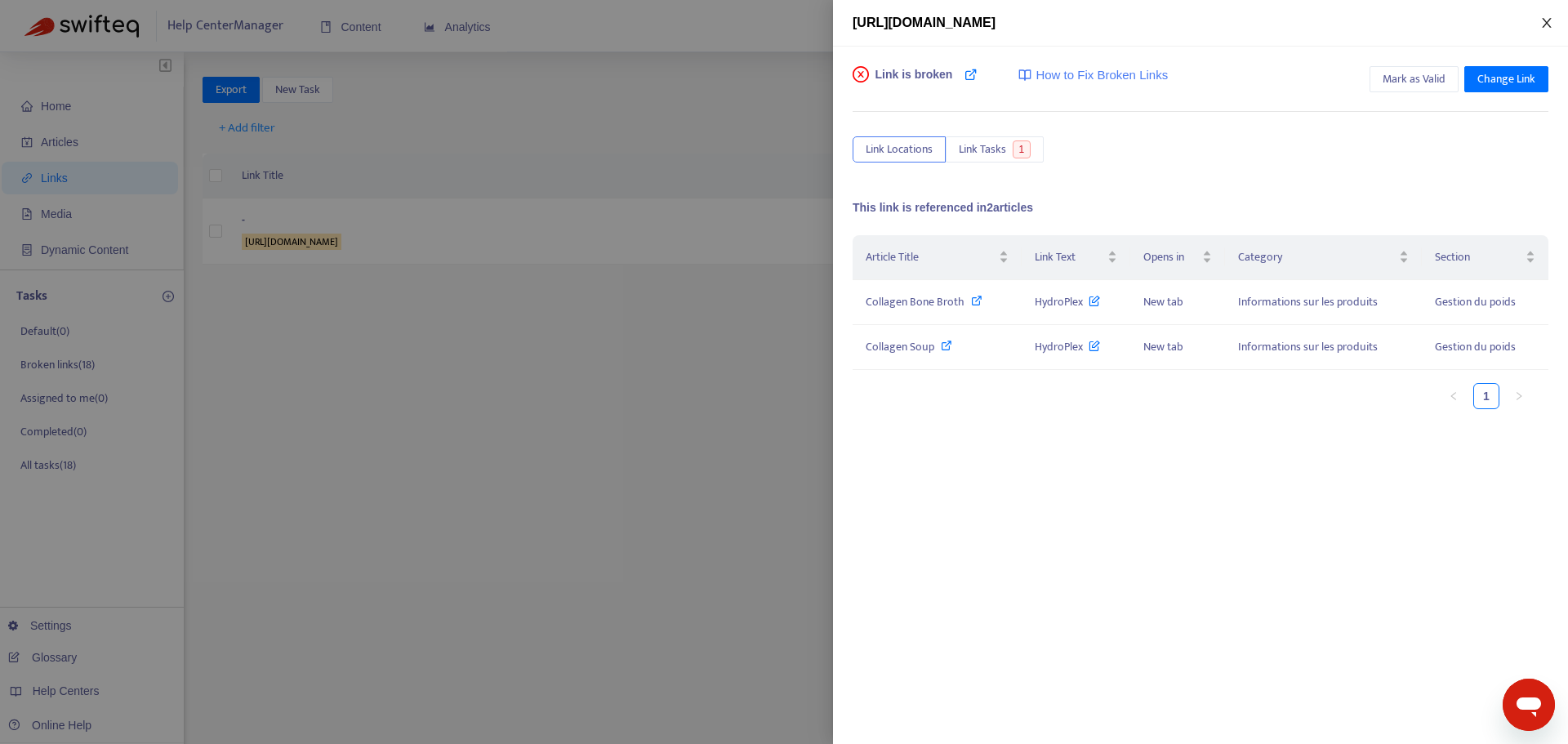
click at [1546, 19] on icon "close" at bounding box center [1546, 22] width 13 height 13
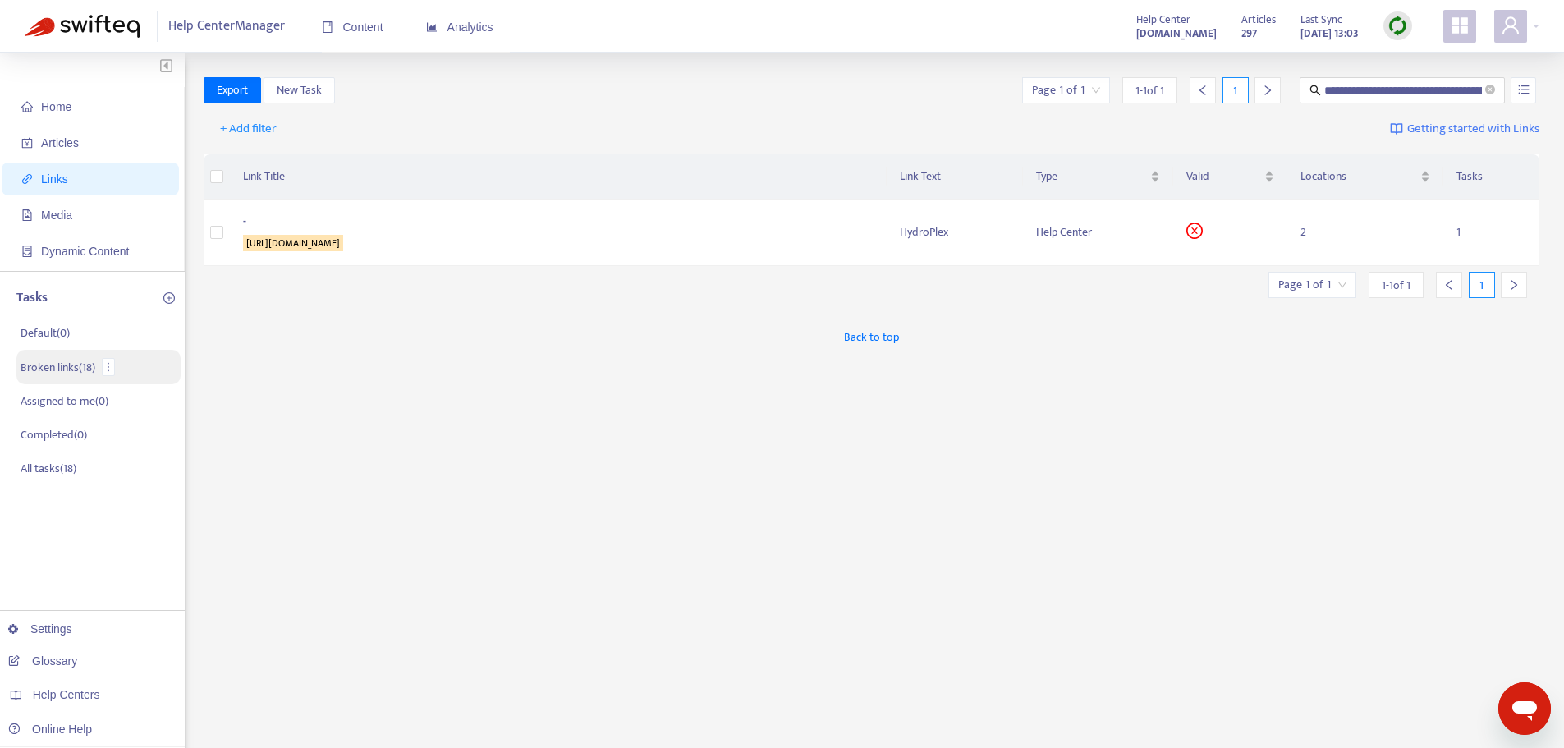
click at [51, 368] on p "Broken links ( 18 )" at bounding box center [58, 367] width 75 height 17
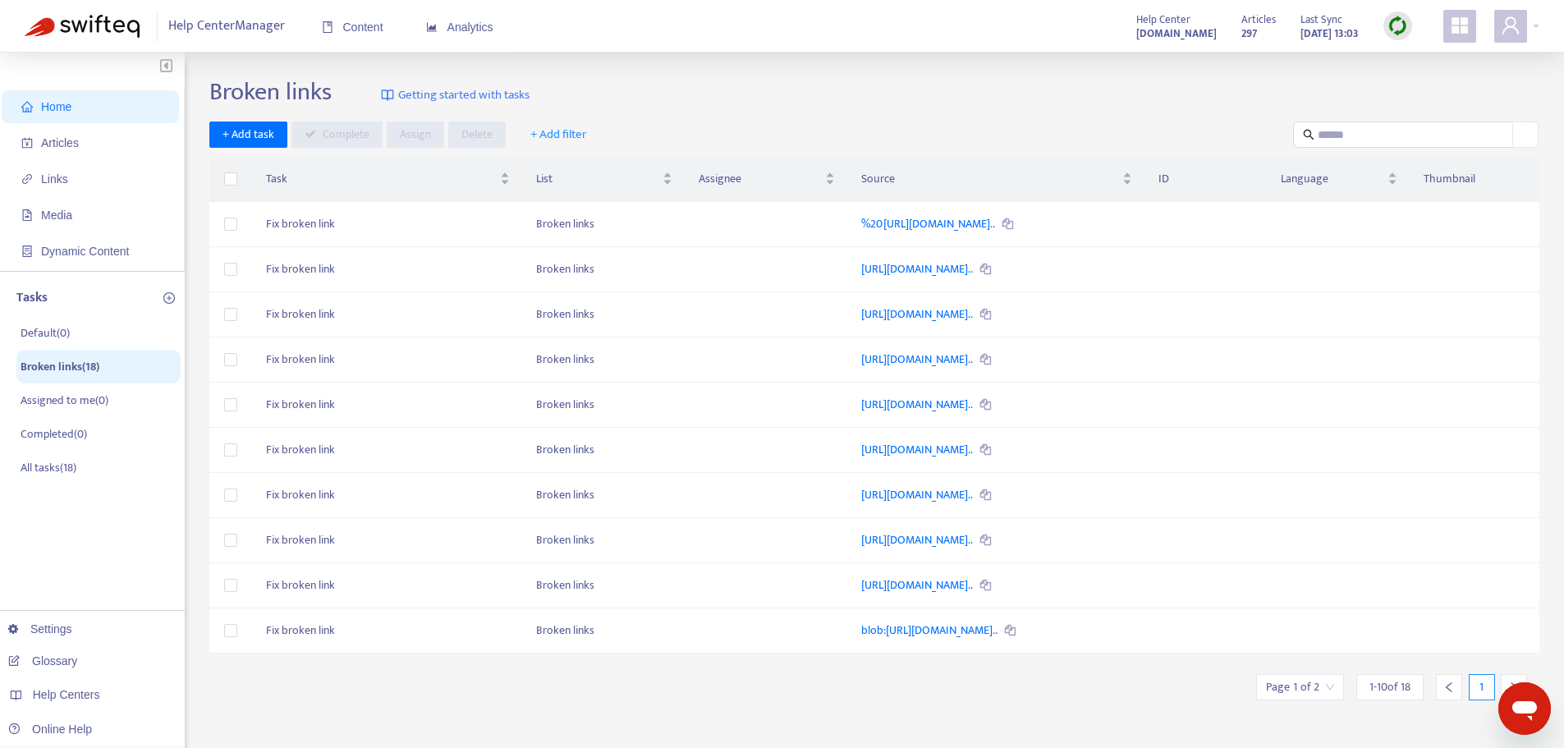
click at [1517, 687] on div "Open messaging window" at bounding box center [1524, 708] width 49 height 49
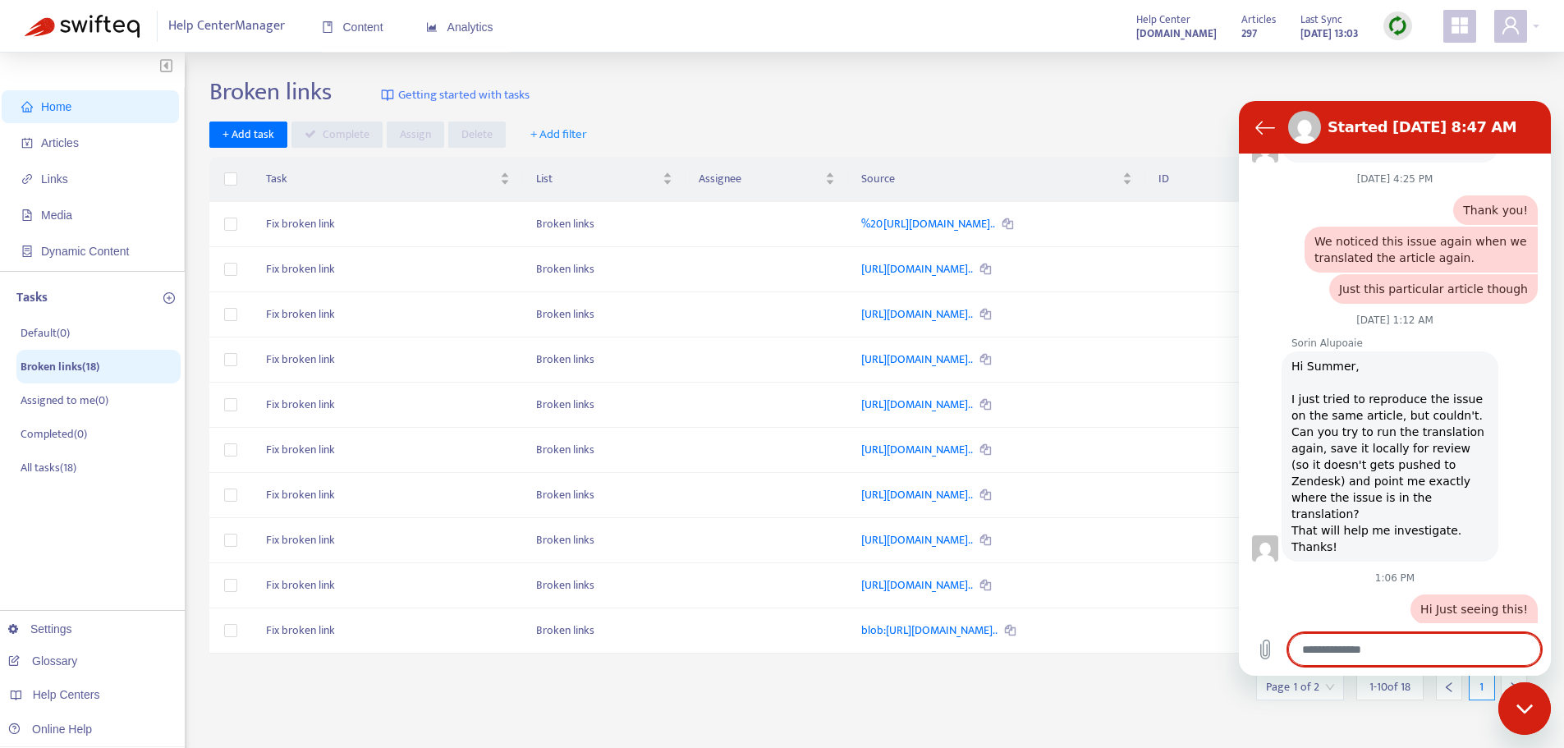
click at [1517, 687] on div "Close messaging window" at bounding box center [1524, 708] width 49 height 49
type textarea "*"
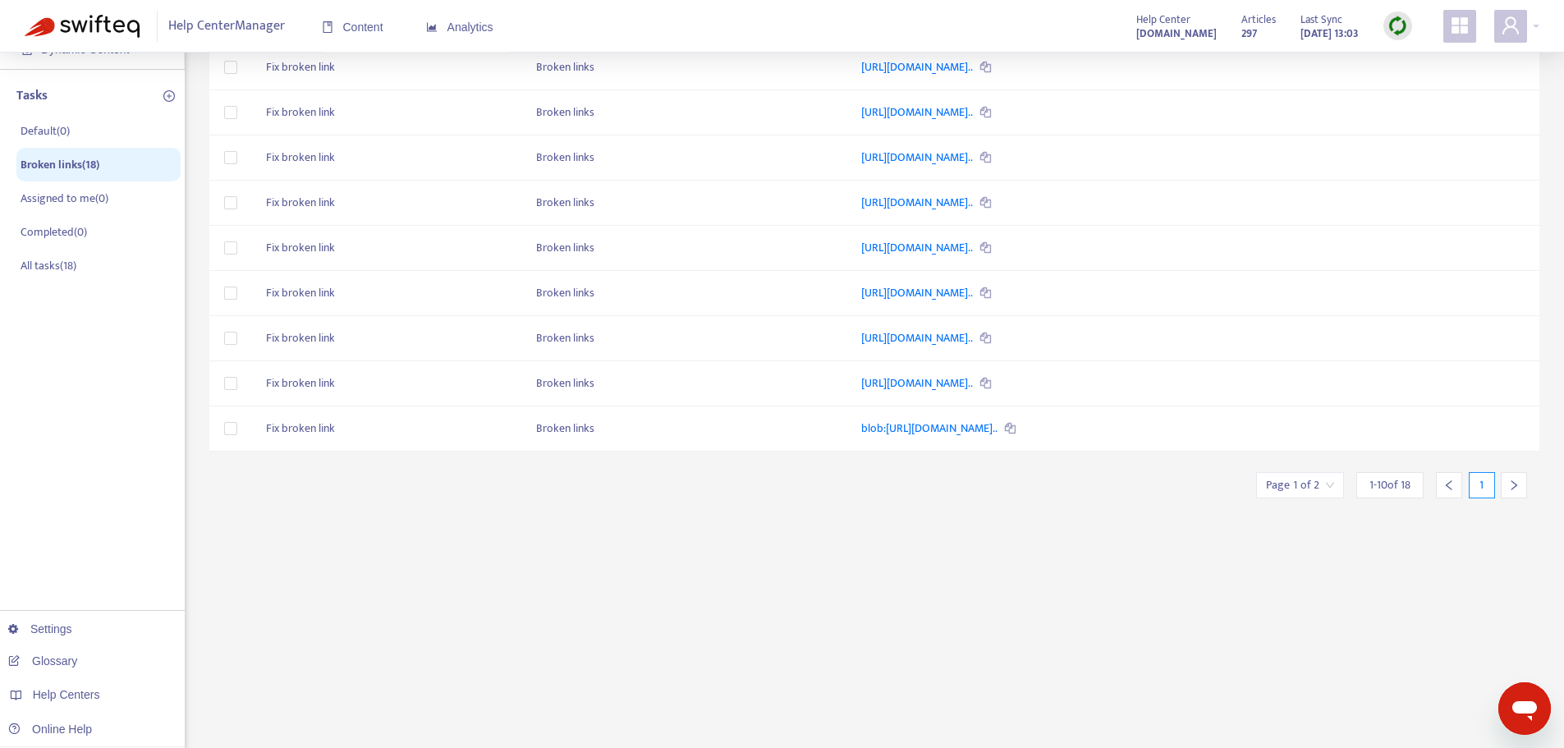
scroll to position [246, 0]
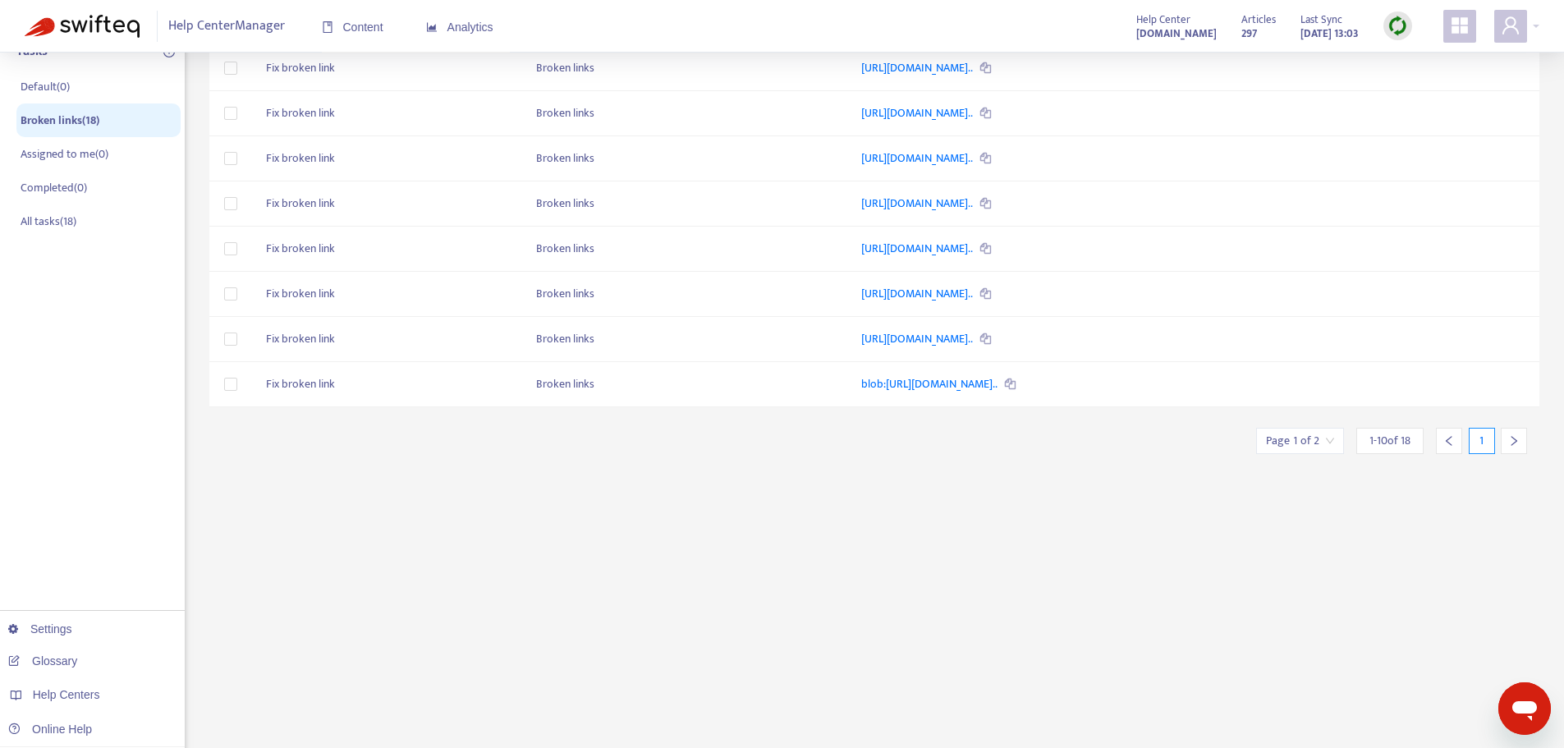
click at [1512, 445] on icon "right" at bounding box center [1515, 441] width 6 height 10
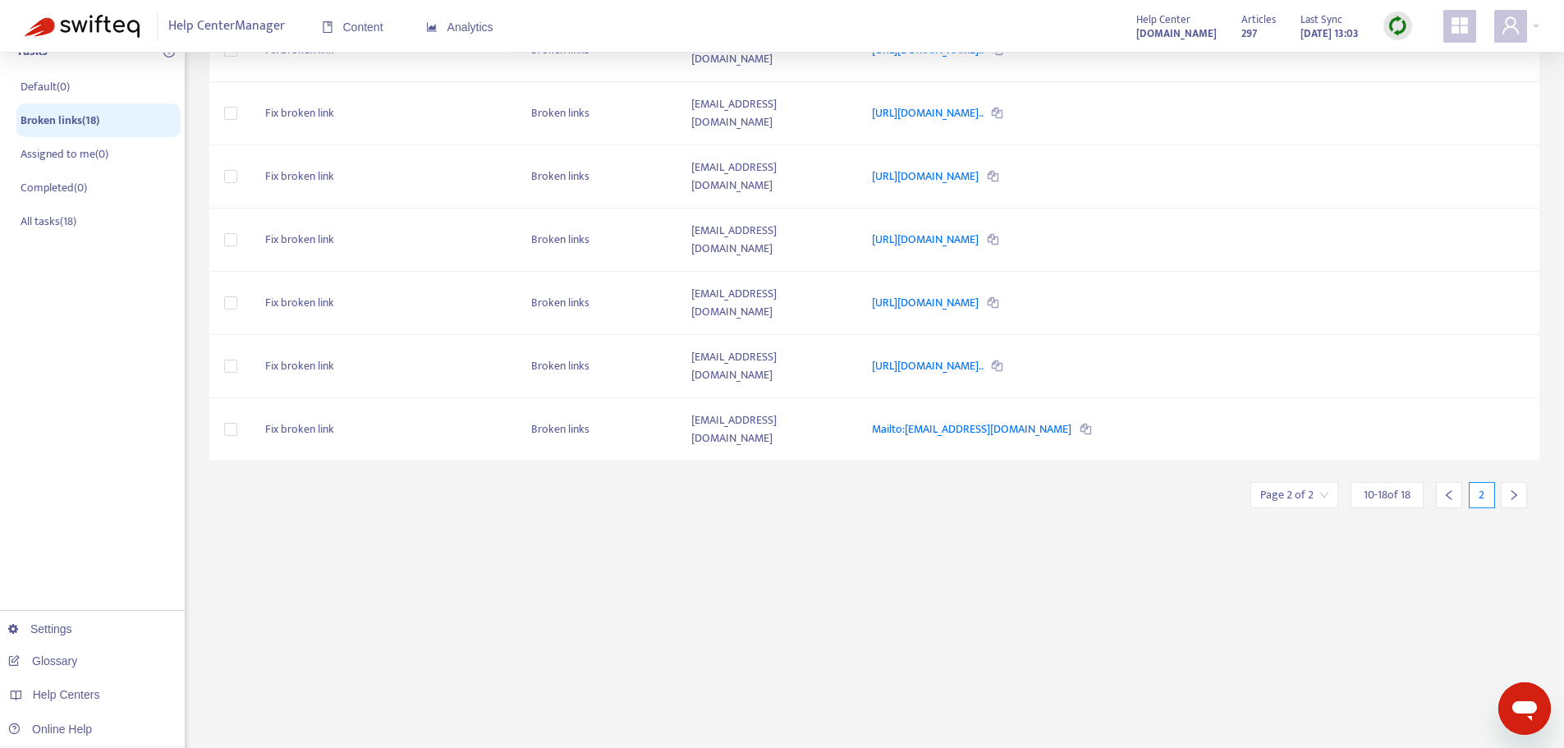
click at [1518, 489] on icon "right" at bounding box center [1514, 494] width 11 height 11
click at [957, 420] on link "Mailto:%20Victoria.beaune@plexusworldwide.com" at bounding box center [973, 429] width 202 height 19
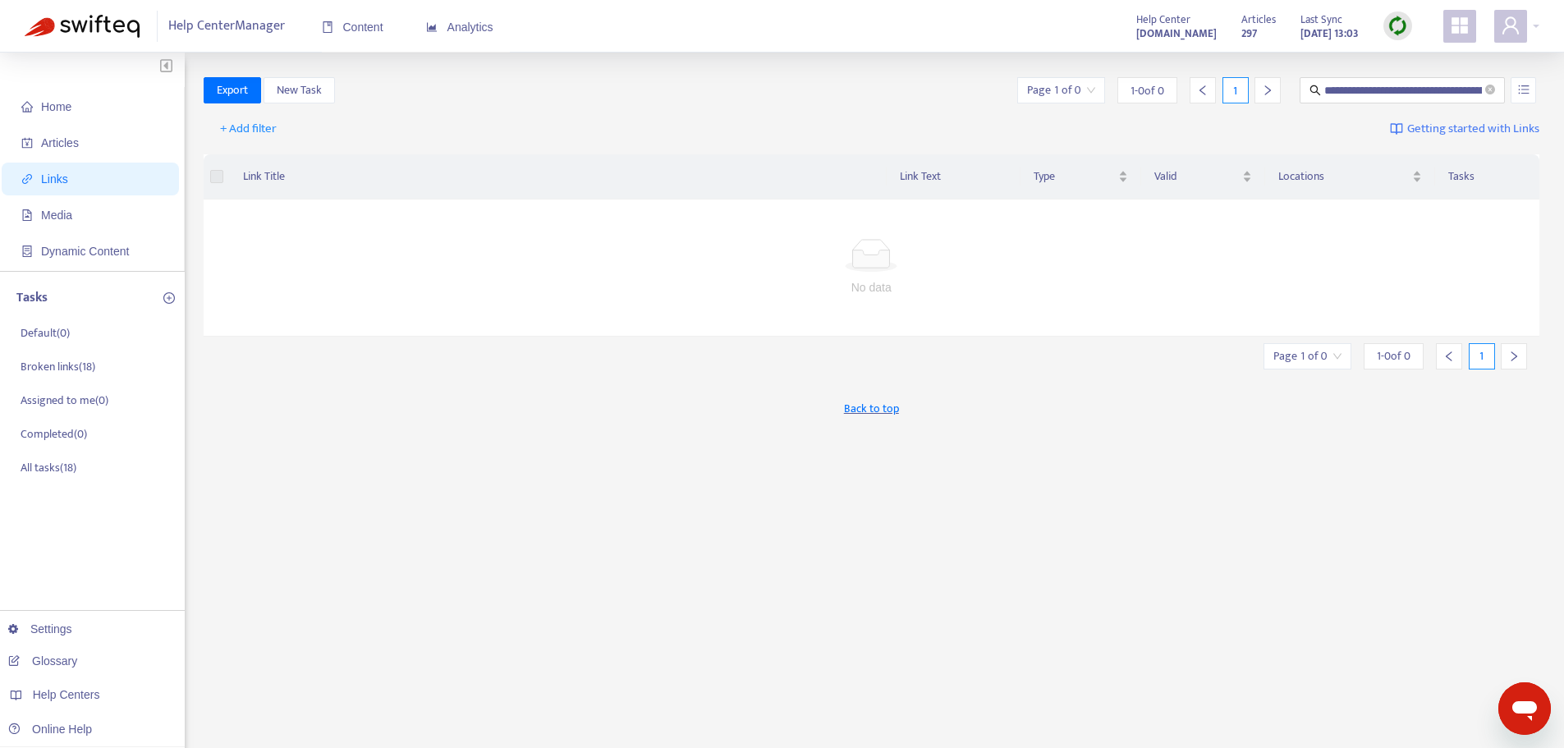
click at [1407, 28] on img at bounding box center [1398, 26] width 21 height 21
click at [1431, 88] on link "Full Sync" at bounding box center [1426, 85] width 59 height 19
